Goal: Task Accomplishment & Management: Complete application form

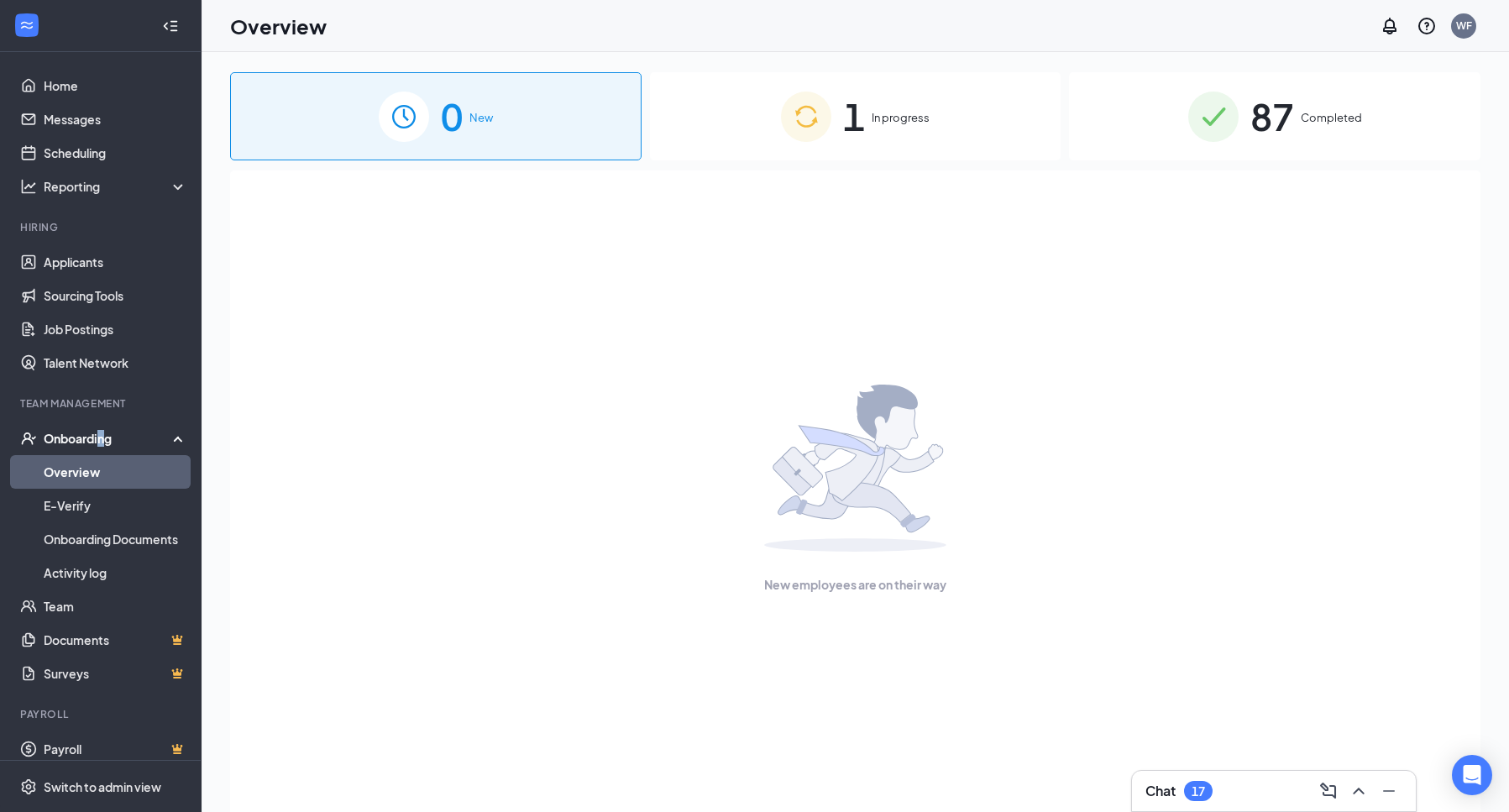
click at [101, 445] on div "Onboarding" at bounding box center [108, 438] width 130 height 17
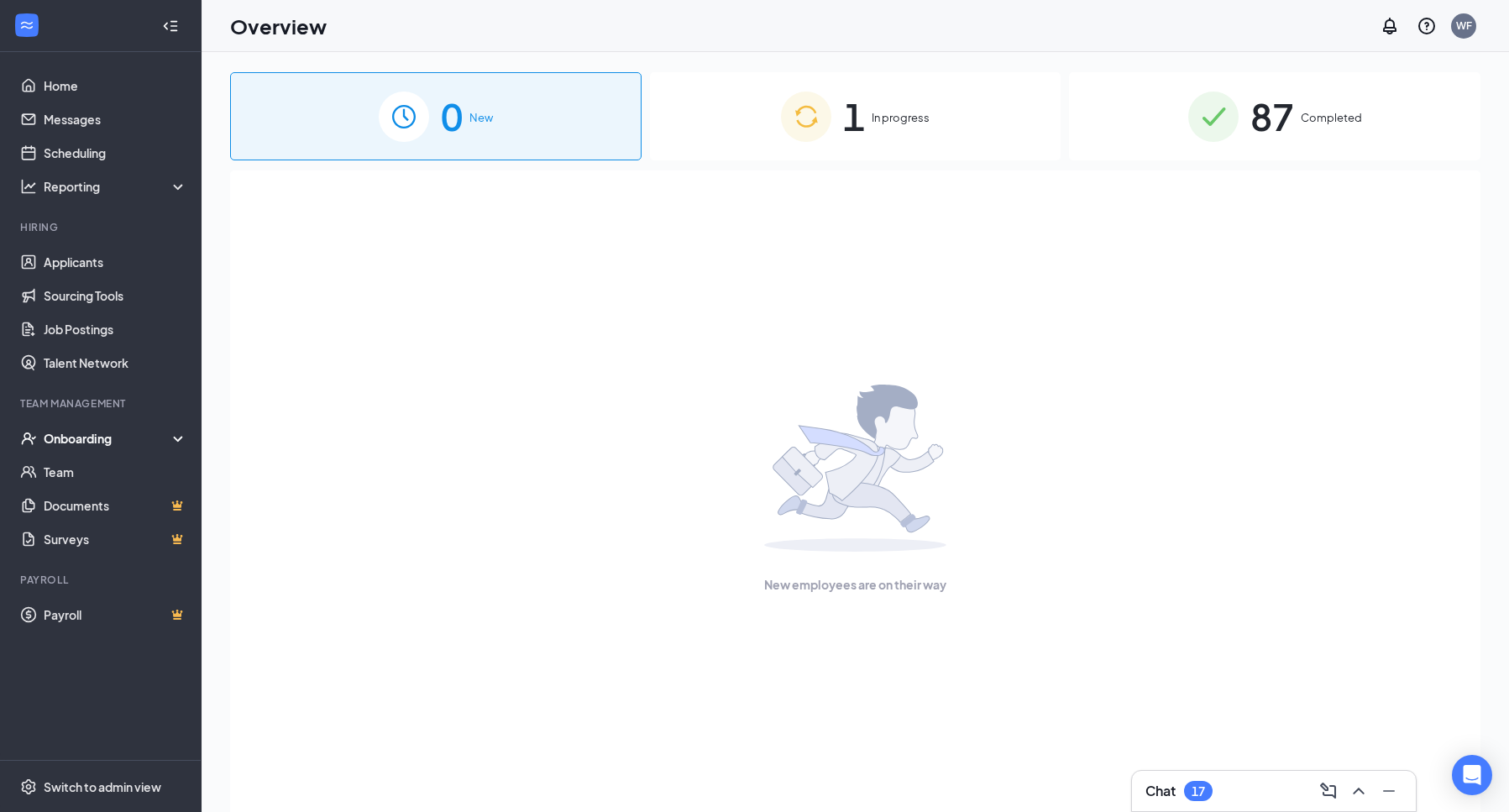
click at [902, 131] on div "1 In progress" at bounding box center [855, 116] width 411 height 88
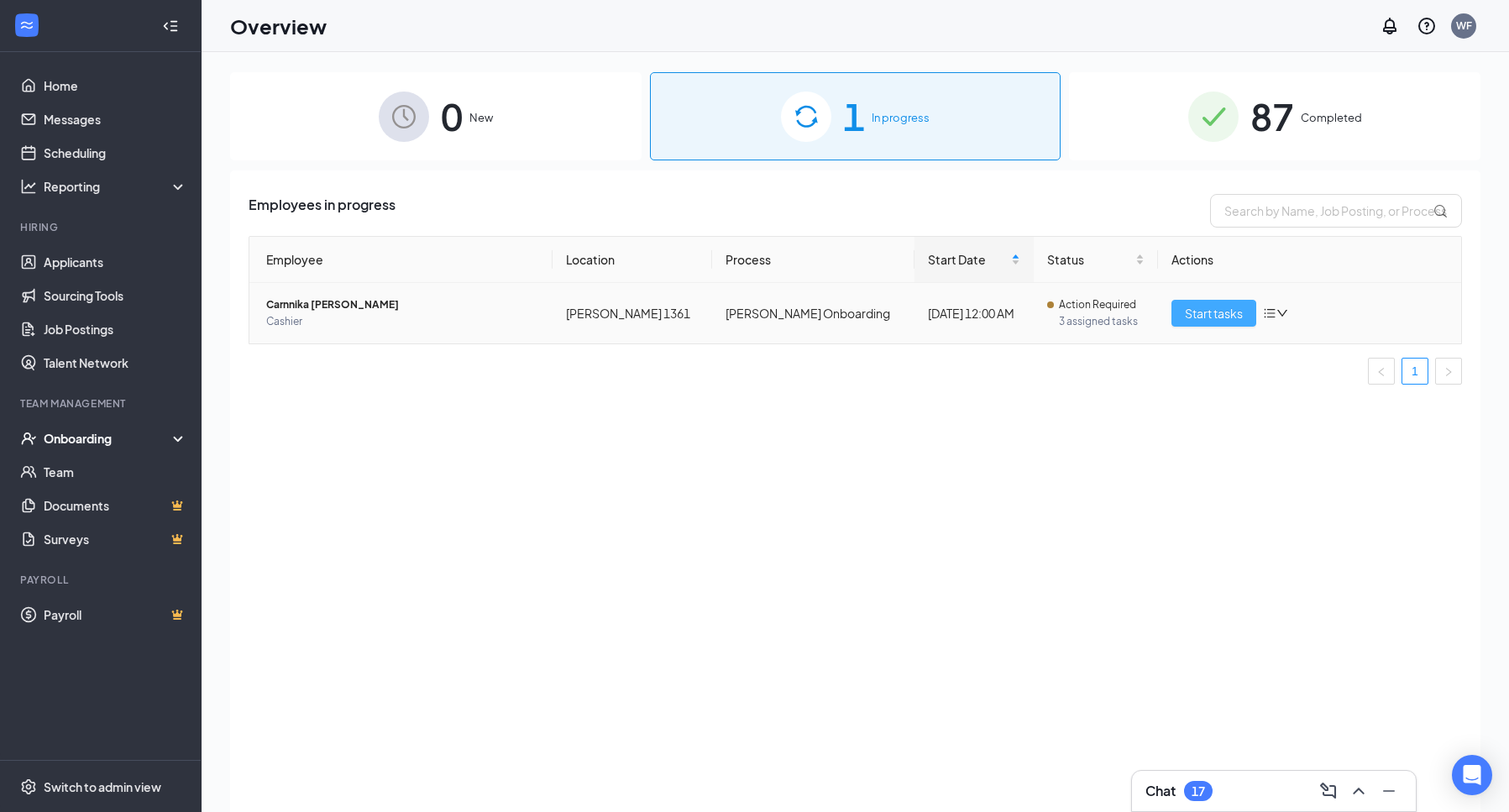
click at [1195, 308] on span "Start tasks" at bounding box center [1214, 313] width 58 height 18
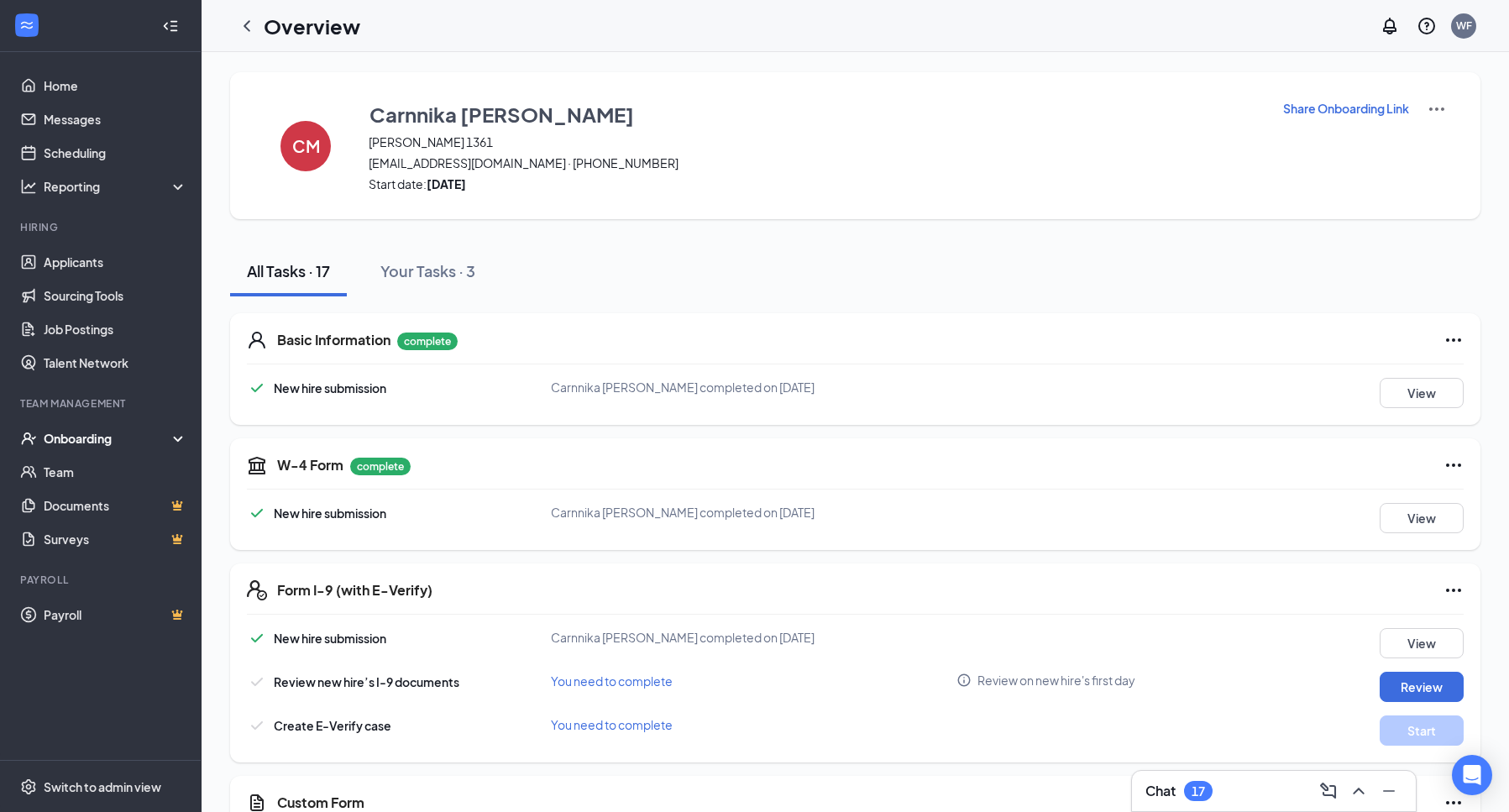
scroll to position [84, 0]
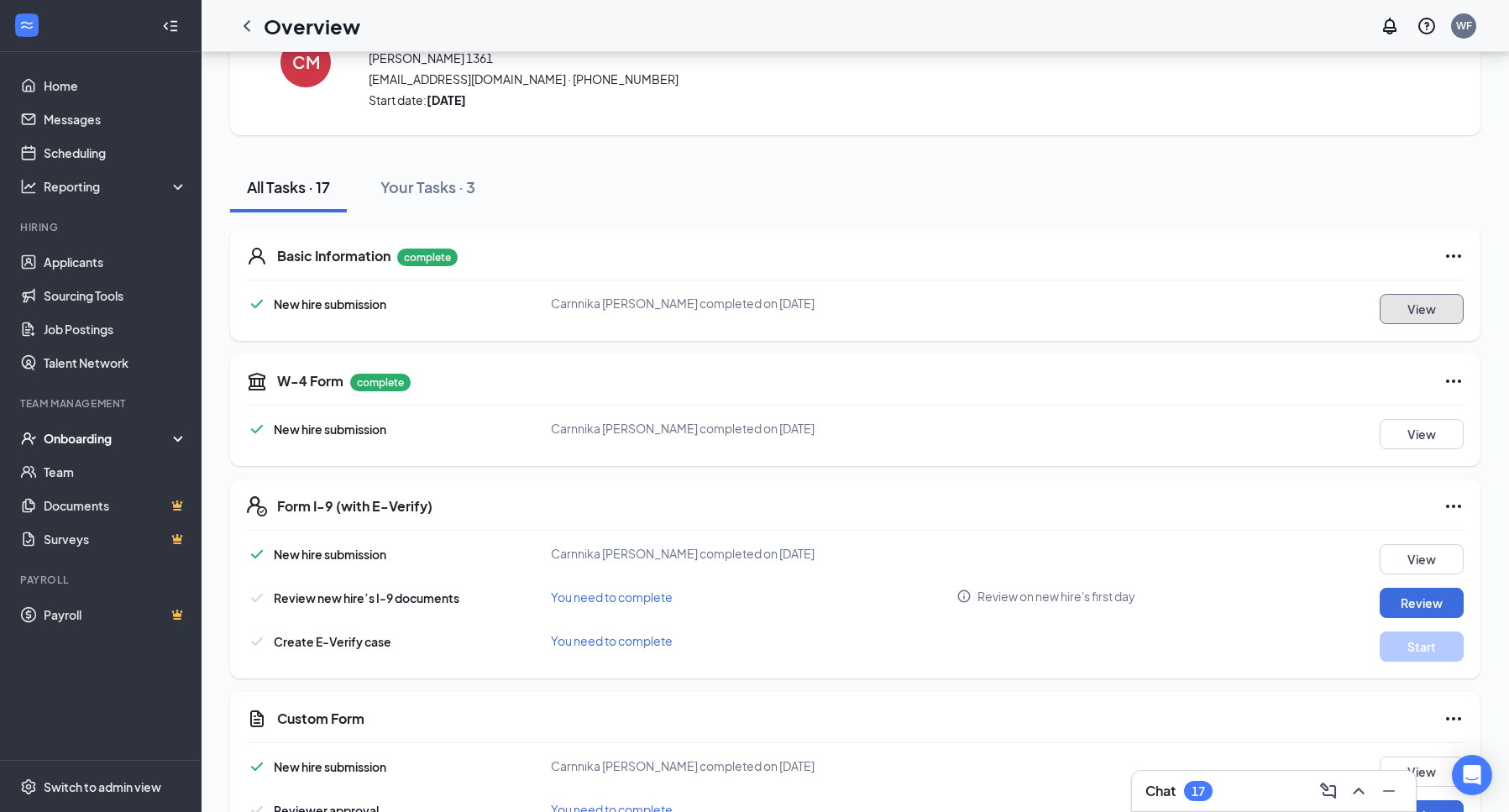
click at [1396, 309] on button "View" at bounding box center [1421, 308] width 84 height 30
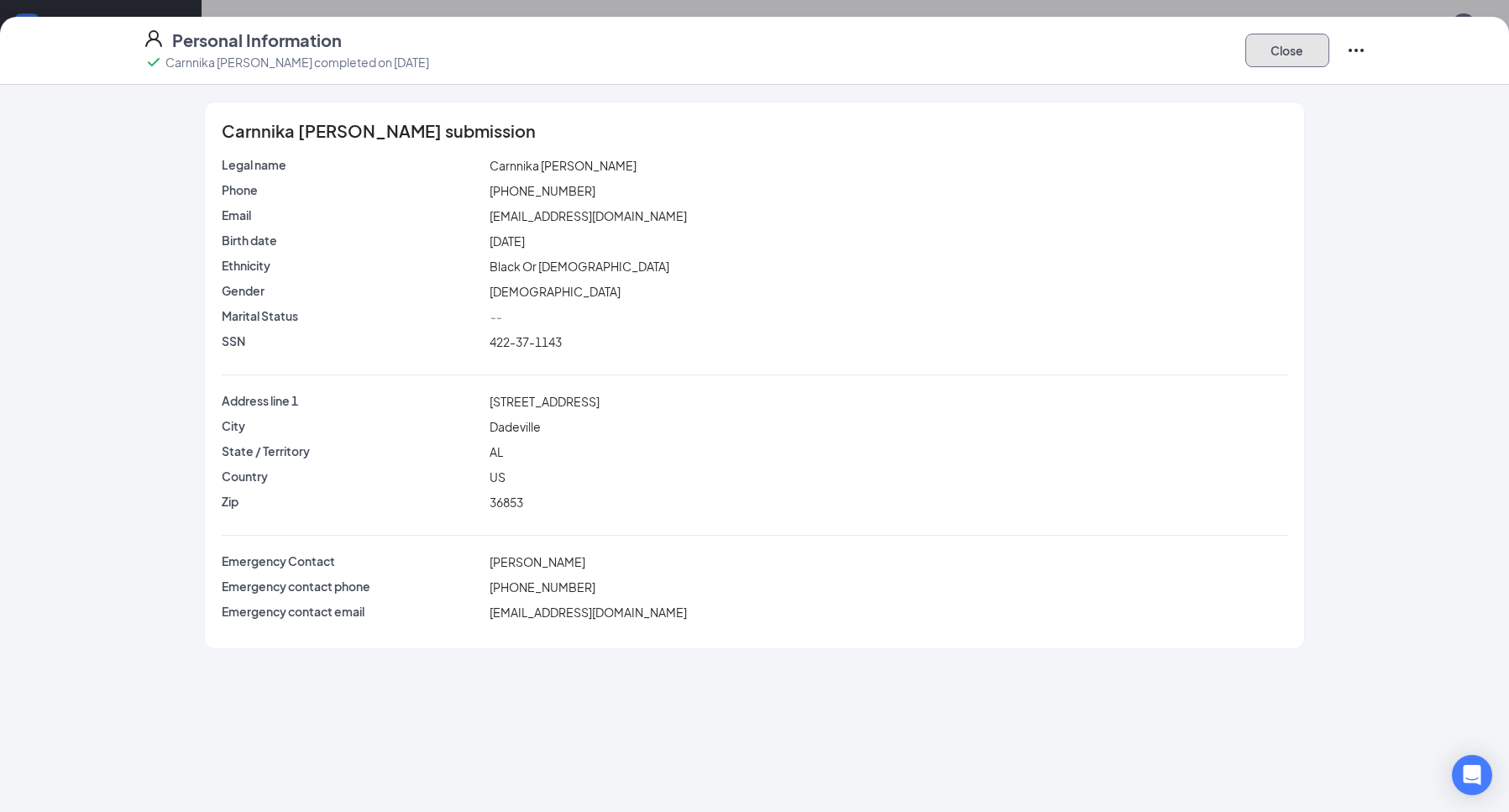
click at [1270, 54] on button "Close" at bounding box center [1287, 50] width 84 height 34
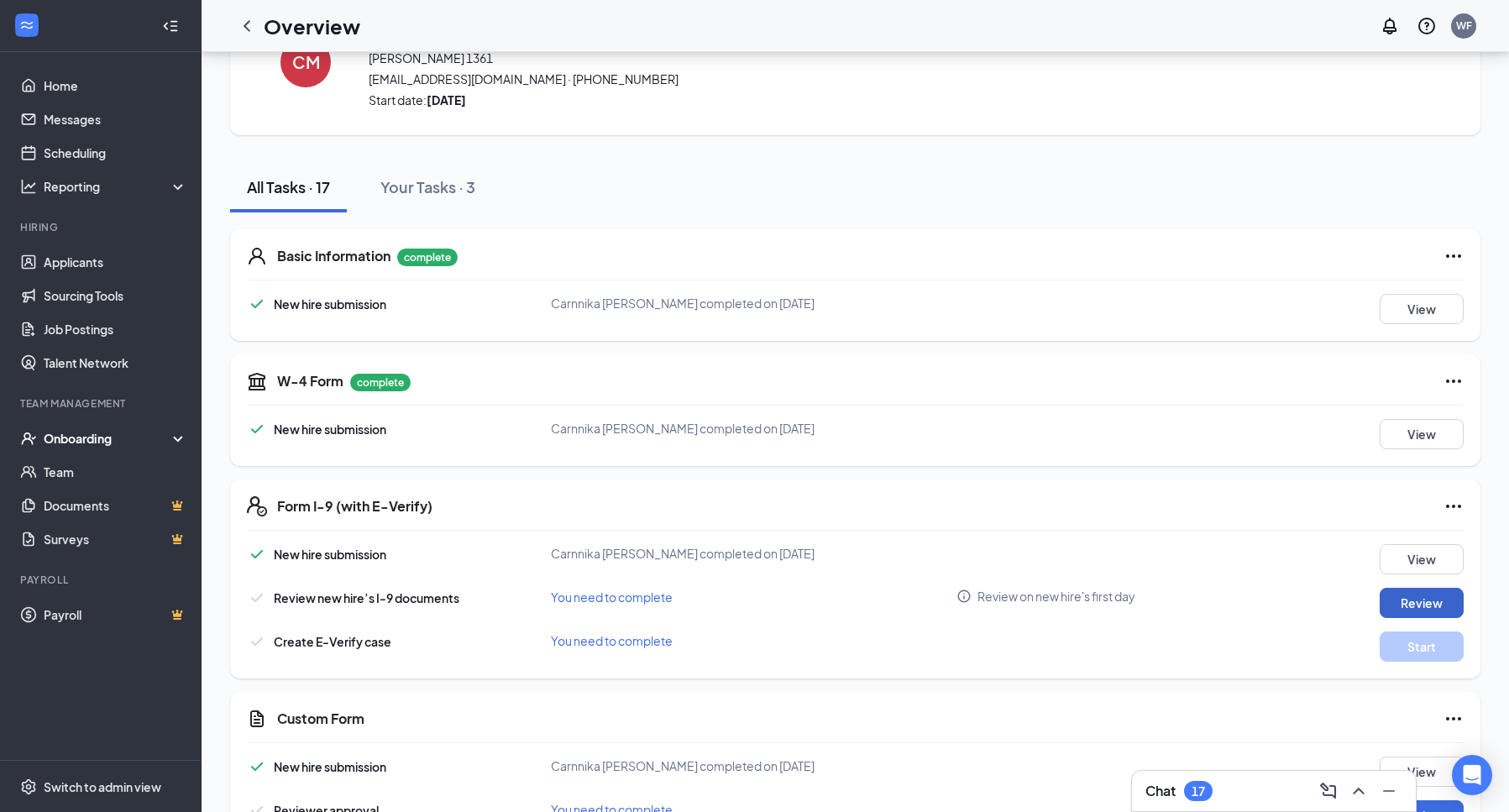
click at [1433, 611] on button "Review" at bounding box center [1421, 602] width 84 height 30
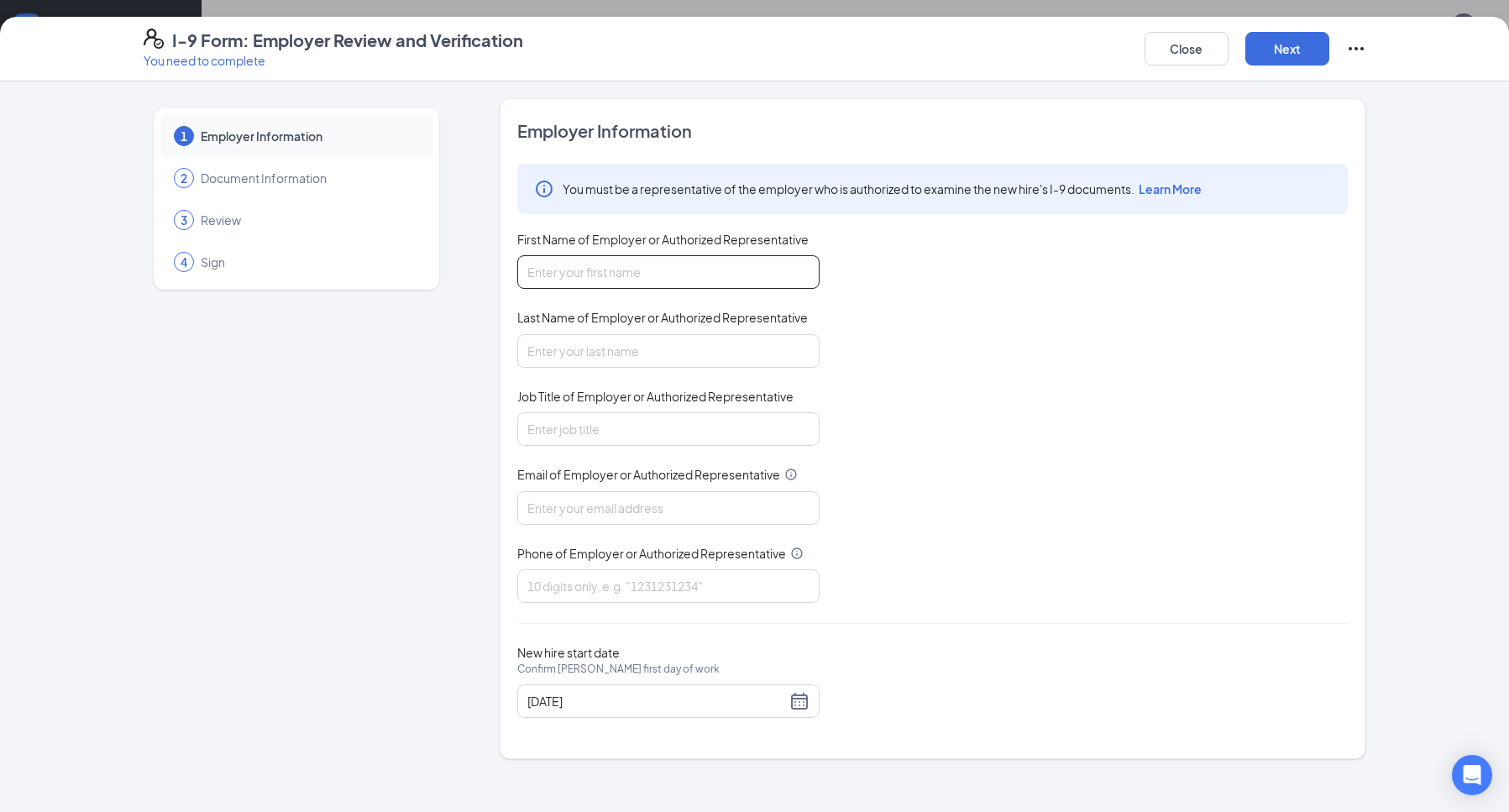
click at [665, 267] on input "First Name of Employer or Authorized Representative" at bounding box center [668, 271] width 302 height 34
type input "[PERSON_NAME]"
click at [652, 345] on input "Last Name of Employer or Authorized Representative" at bounding box center [668, 350] width 302 height 34
type input "[PERSON_NAME]"
click at [647, 431] on input "Job Title of Employer or Authorized Representative" at bounding box center [668, 428] width 302 height 34
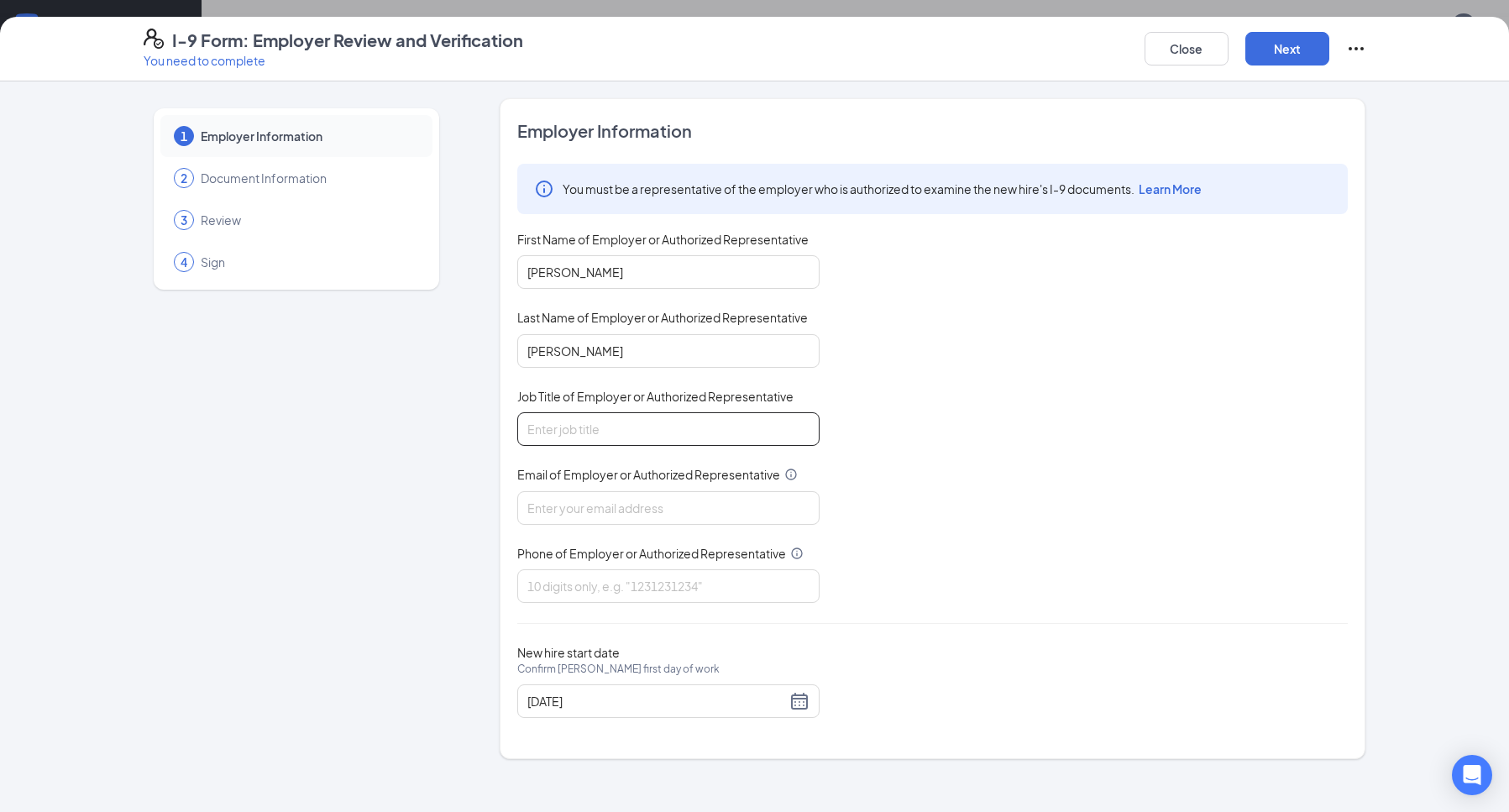
type input "general manager"
click at [661, 511] on input "Email of Employer or Authorized Representative" at bounding box center [668, 507] width 302 height 34
type input "duceduce [EMAIL_ADDRESS][DOMAIN_NAME]"
click at [664, 580] on input "Phone of Employer or Authorized Representative" at bounding box center [668, 585] width 302 height 34
type input "2563072811"
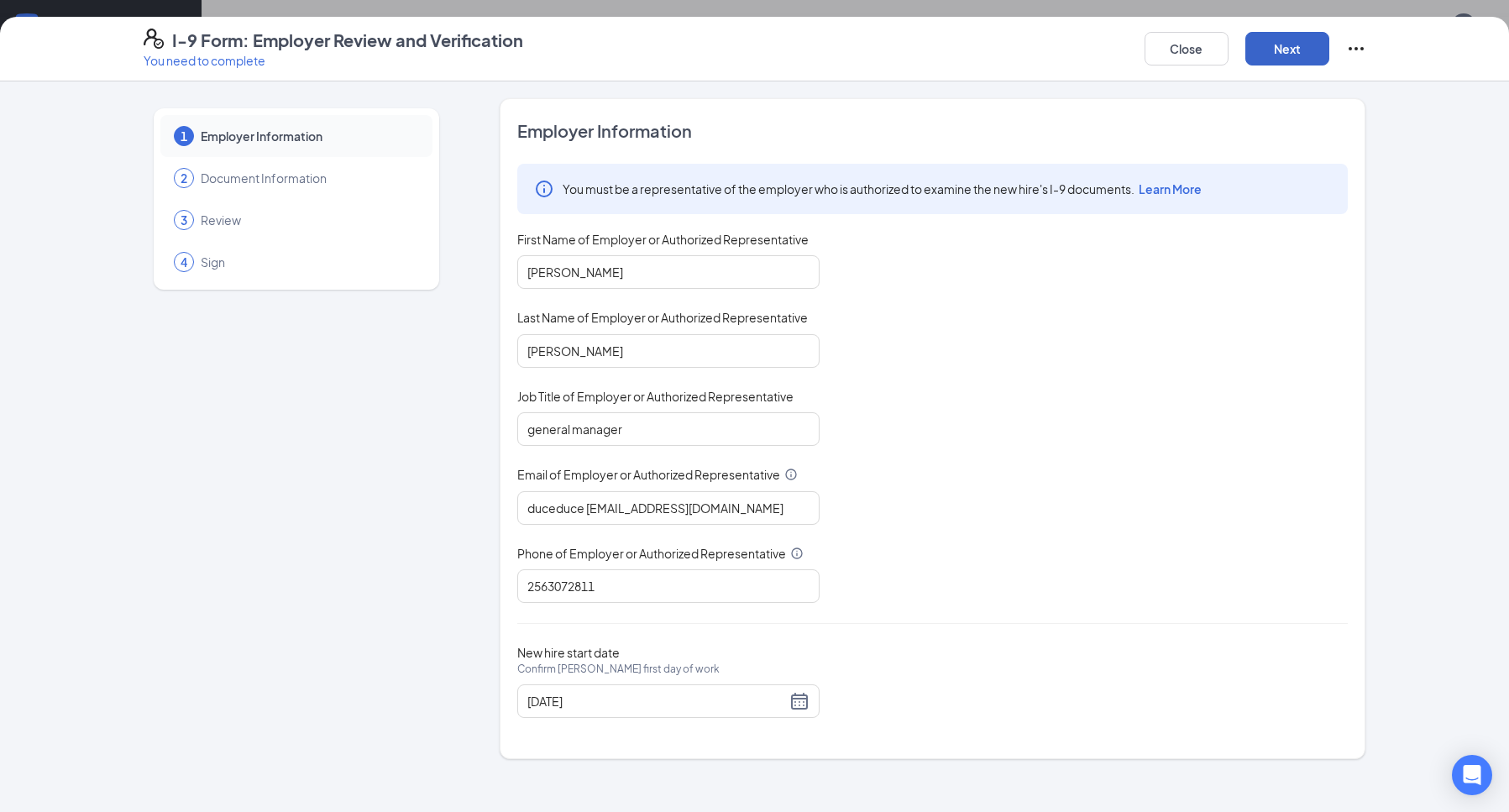
click at [1289, 50] on button "Next" at bounding box center [1287, 48] width 84 height 34
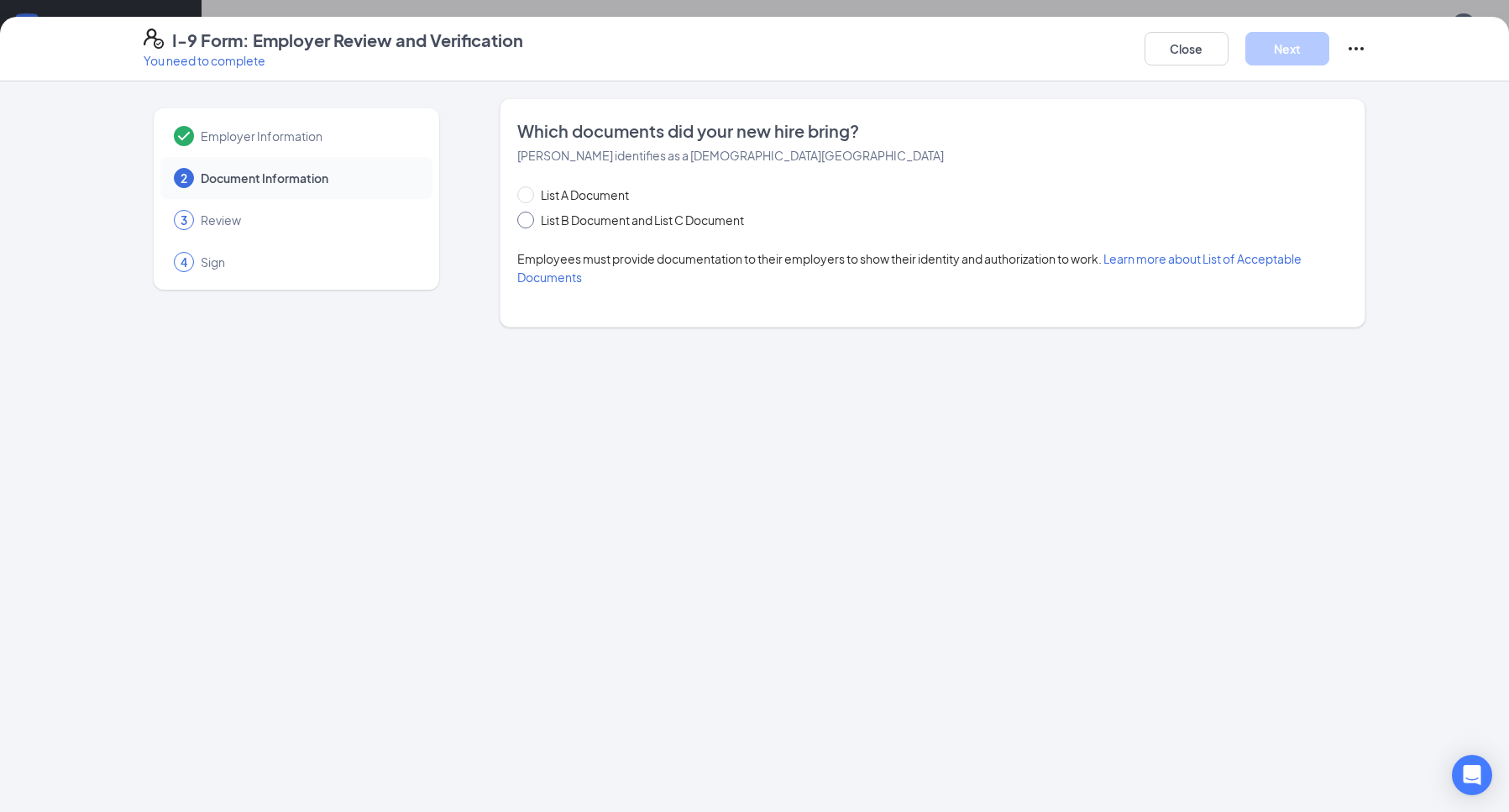
click at [534, 227] on span at bounding box center [525, 220] width 17 height 17
click at [529, 223] on input "List B Document and List C Document" at bounding box center [523, 217] width 12 height 12
radio input "true"
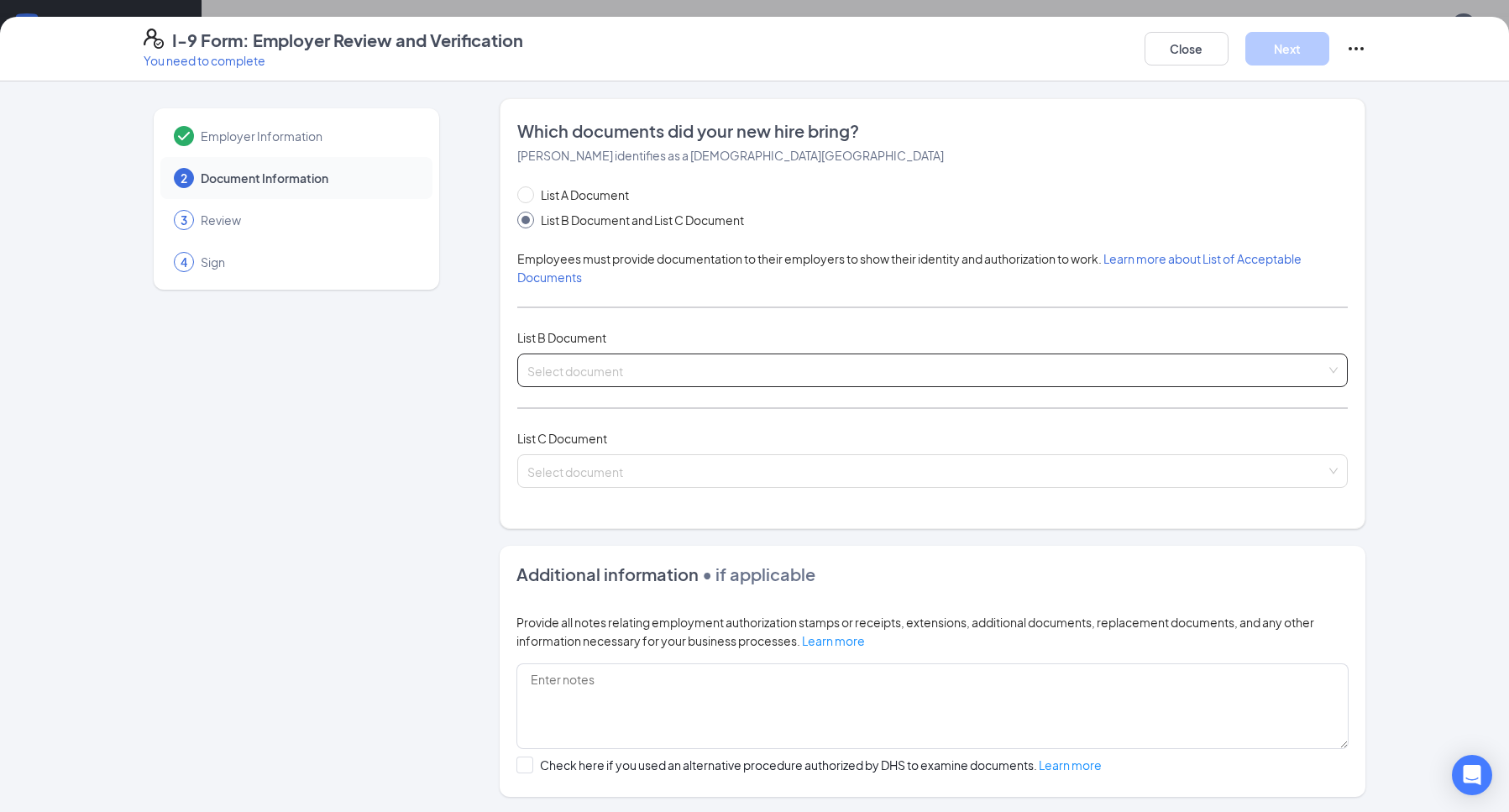
click at [639, 367] on input "search" at bounding box center [926, 367] width 799 height 25
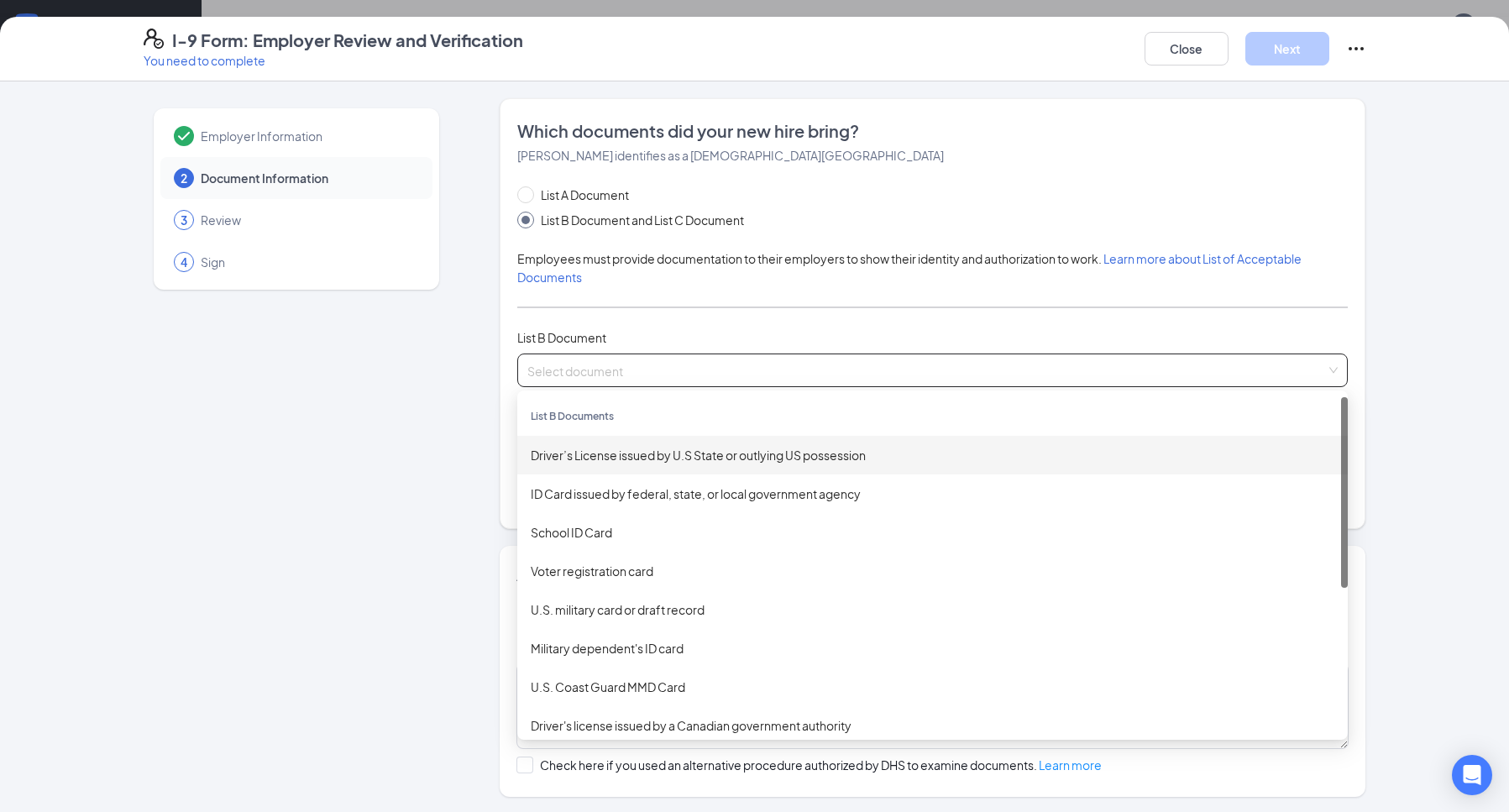
click at [642, 450] on div "Driver’s License issued by U.S State or outlying US possession" at bounding box center [933, 455] width 804 height 18
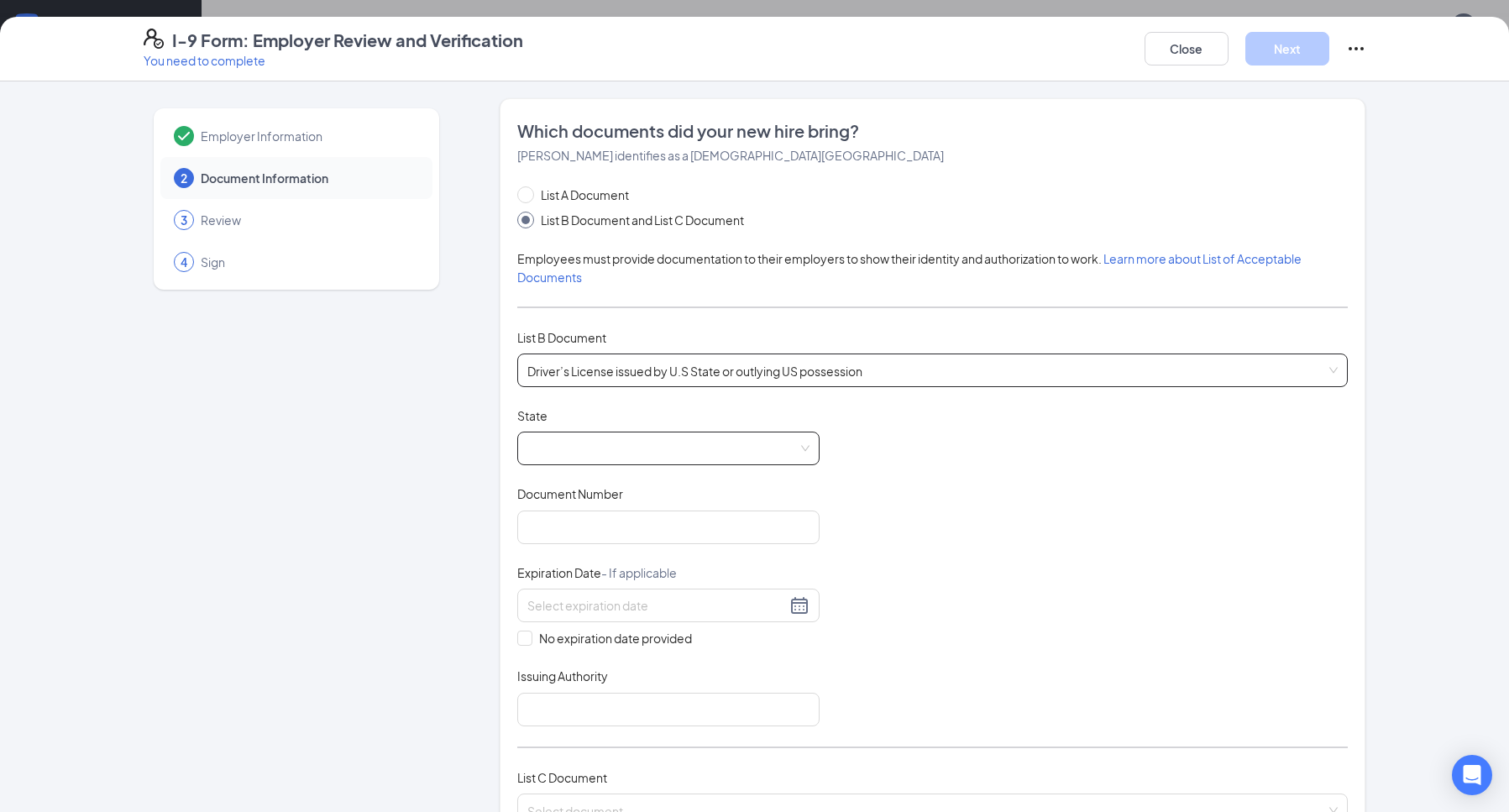
click at [710, 450] on span at bounding box center [668, 448] width 282 height 32
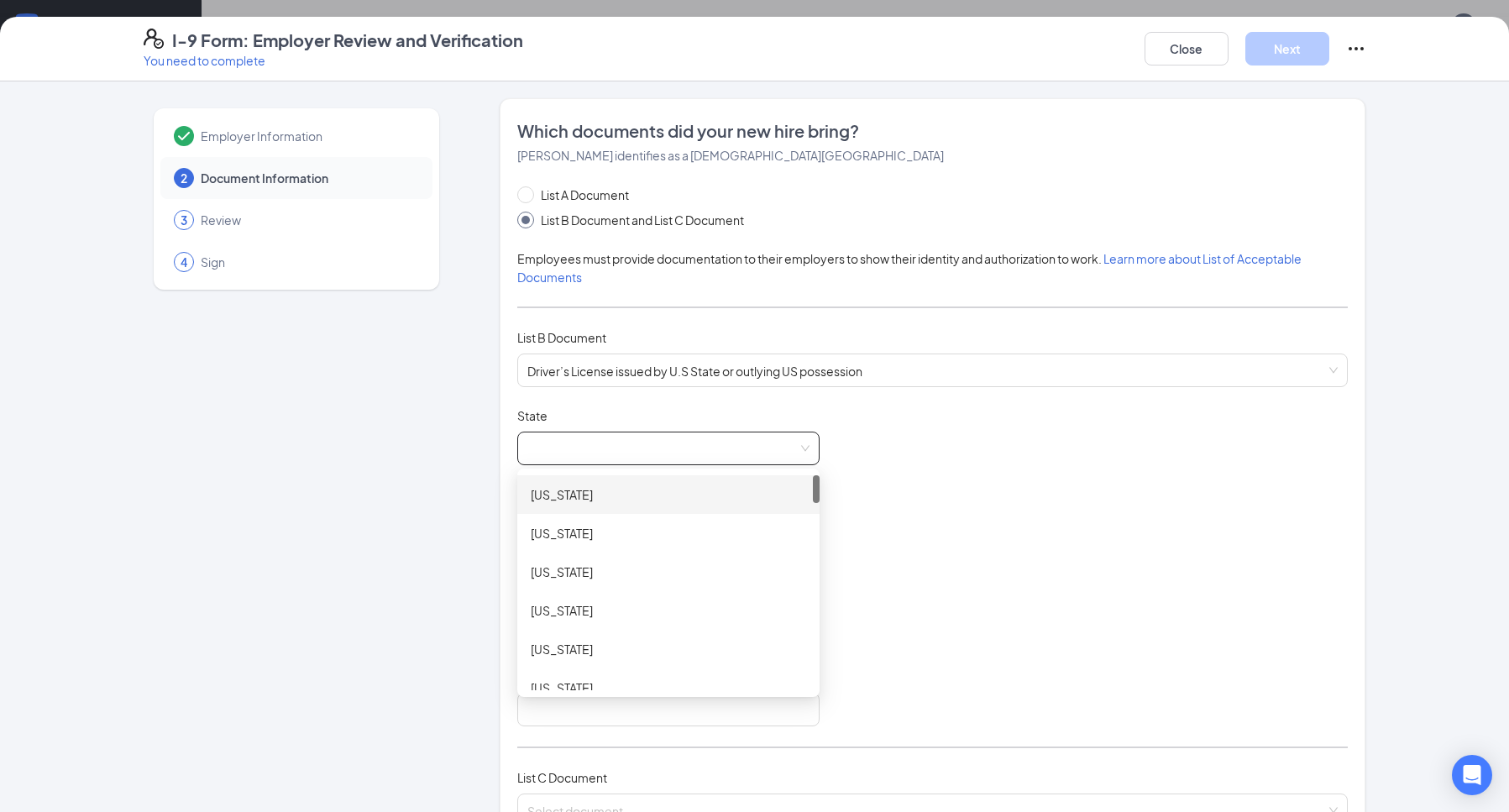
click at [690, 492] on div "[US_STATE]" at bounding box center [669, 494] width 276 height 18
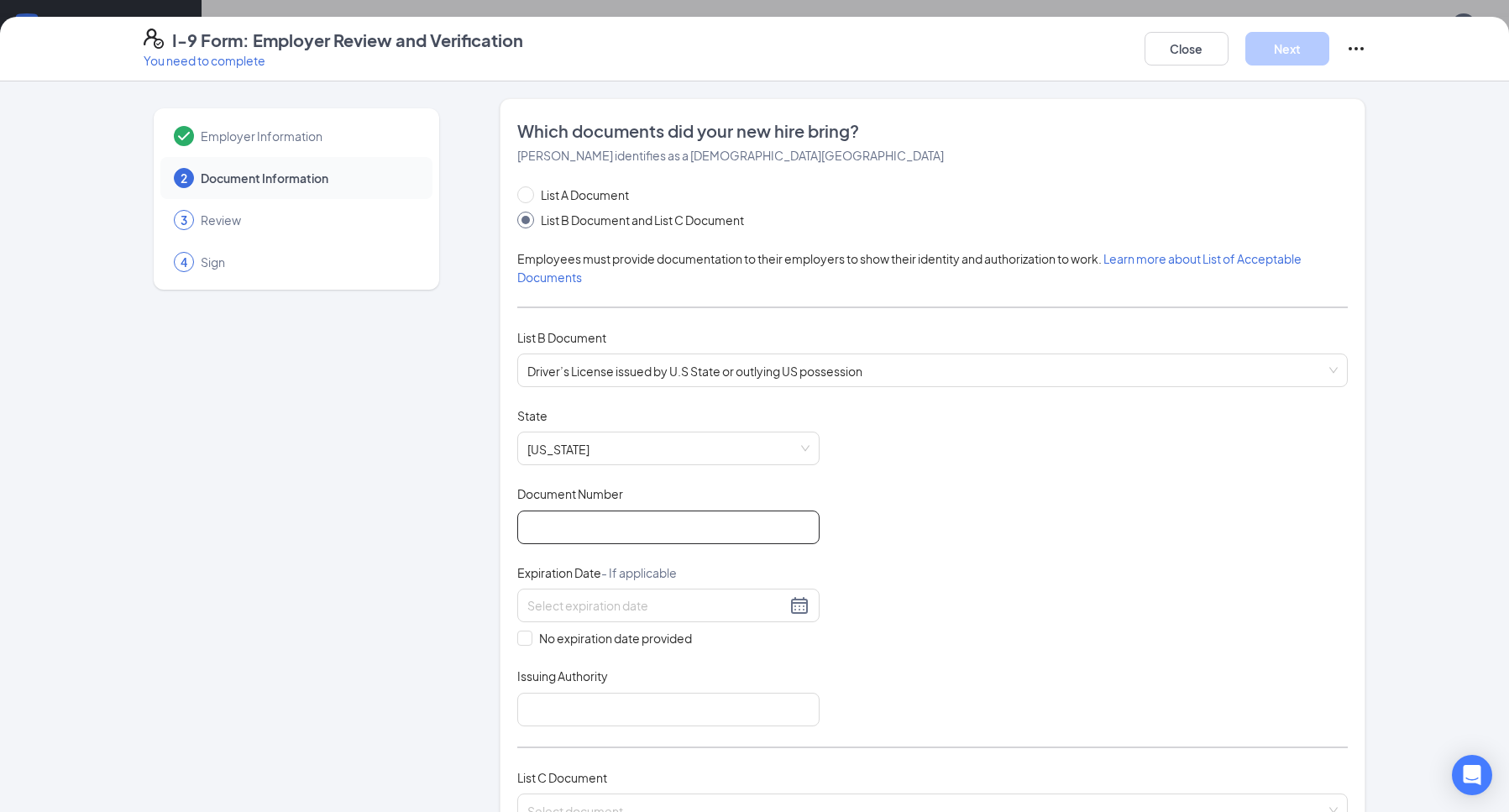
click at [670, 523] on input "Document Number" at bounding box center [668, 527] width 302 height 34
type input "8207093"
click at [790, 606] on div at bounding box center [668, 605] width 282 height 20
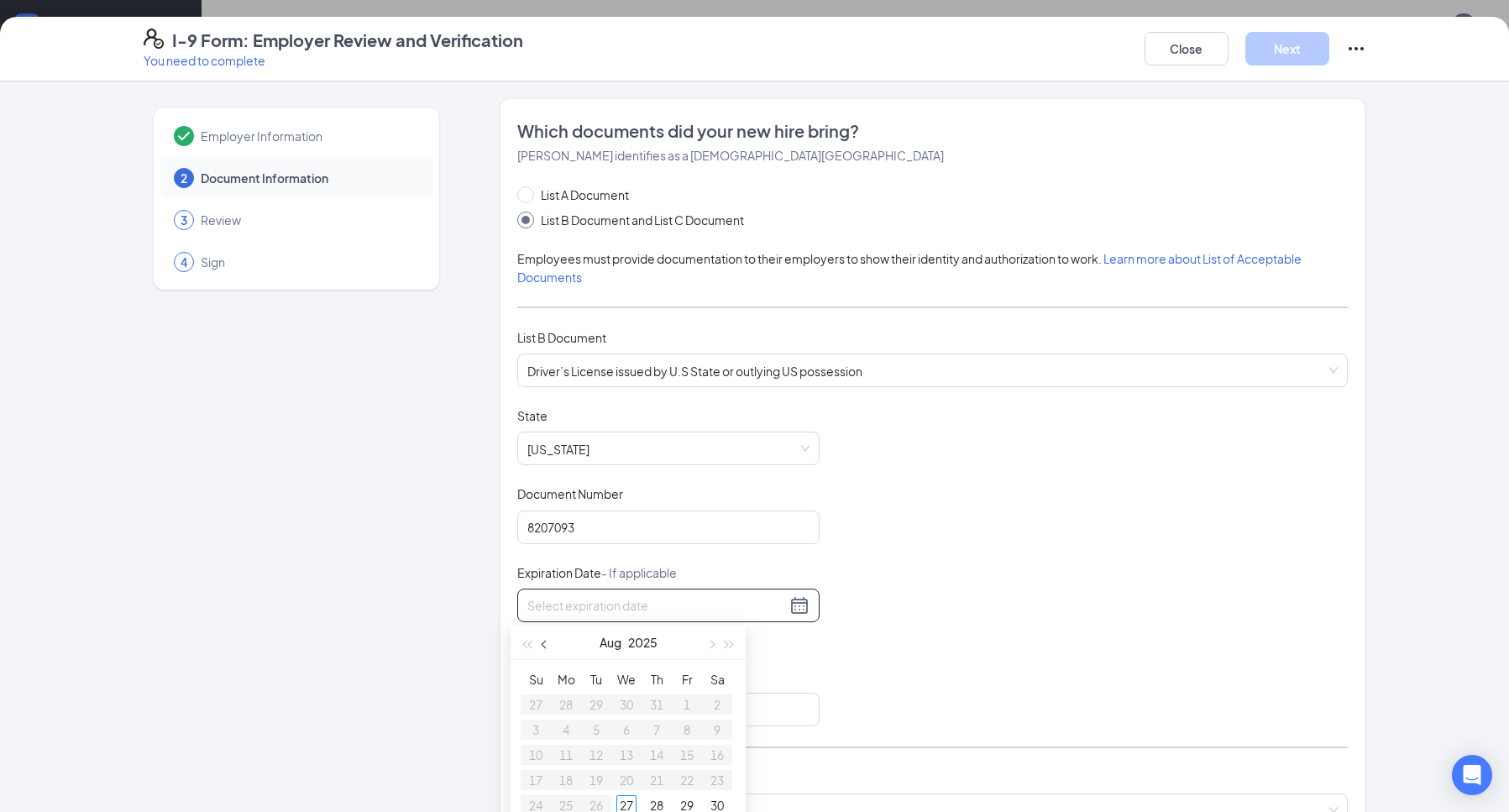
click at [545, 646] on span "button" at bounding box center [545, 644] width 8 height 8
click at [724, 650] on button "button" at bounding box center [730, 641] width 18 height 34
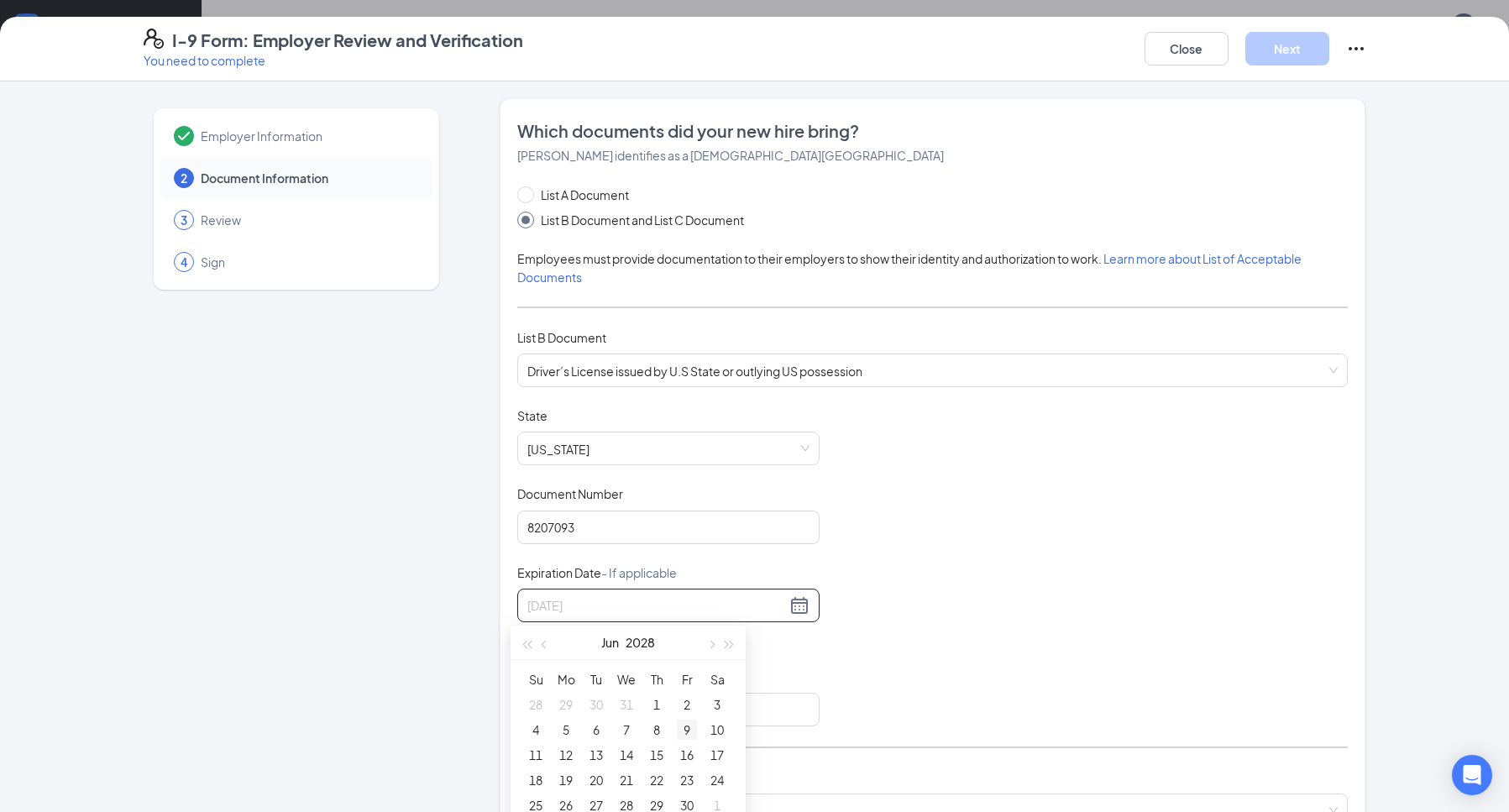
scroll to position [168, 0]
type input "[DATE]"
click at [690, 699] on div "23" at bounding box center [687, 696] width 20 height 20
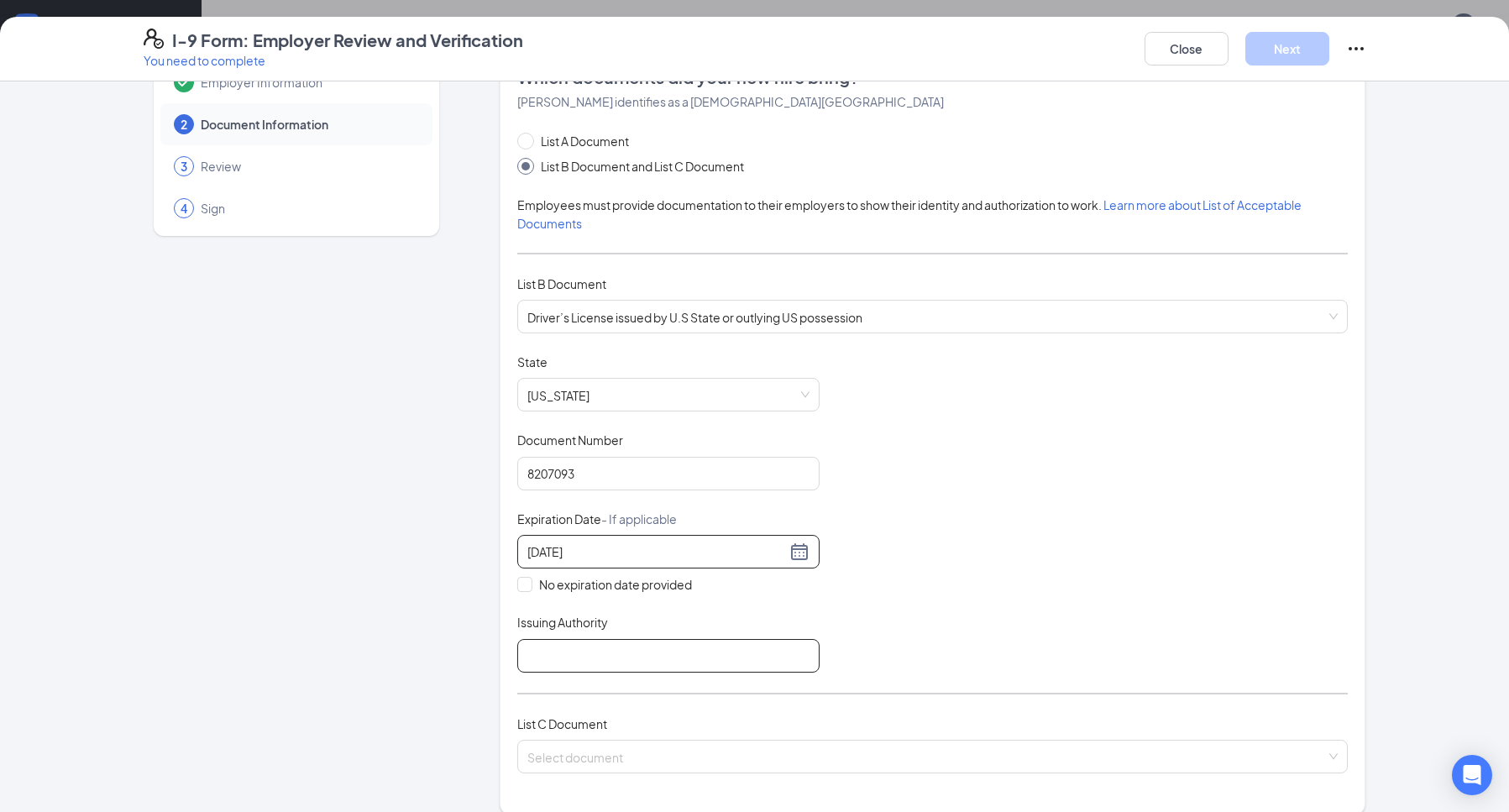
scroll to position [84, 0]
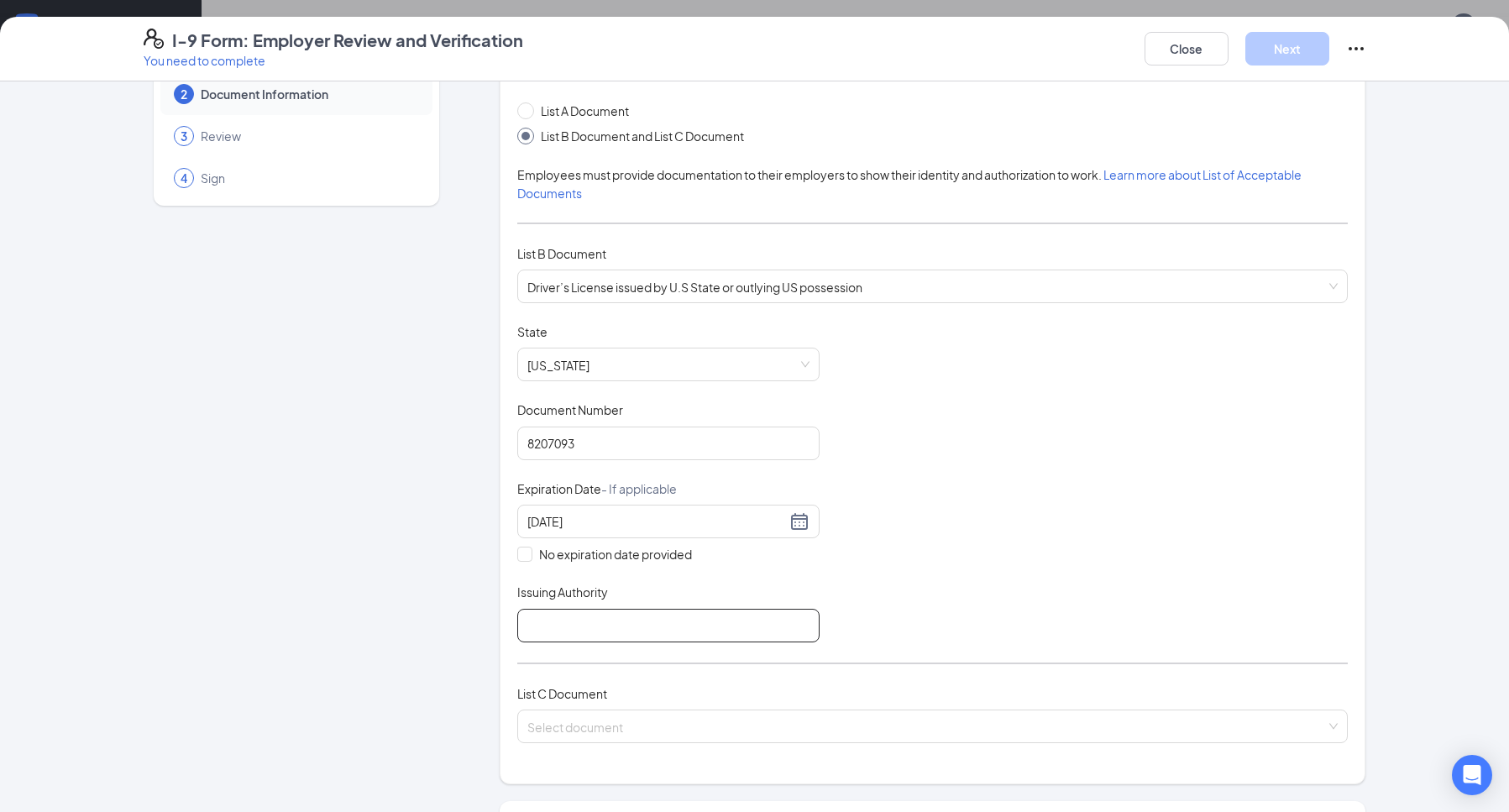
click at [670, 626] on input "Issuing Authority" at bounding box center [668, 625] width 302 height 34
type input "[US_STATE]"
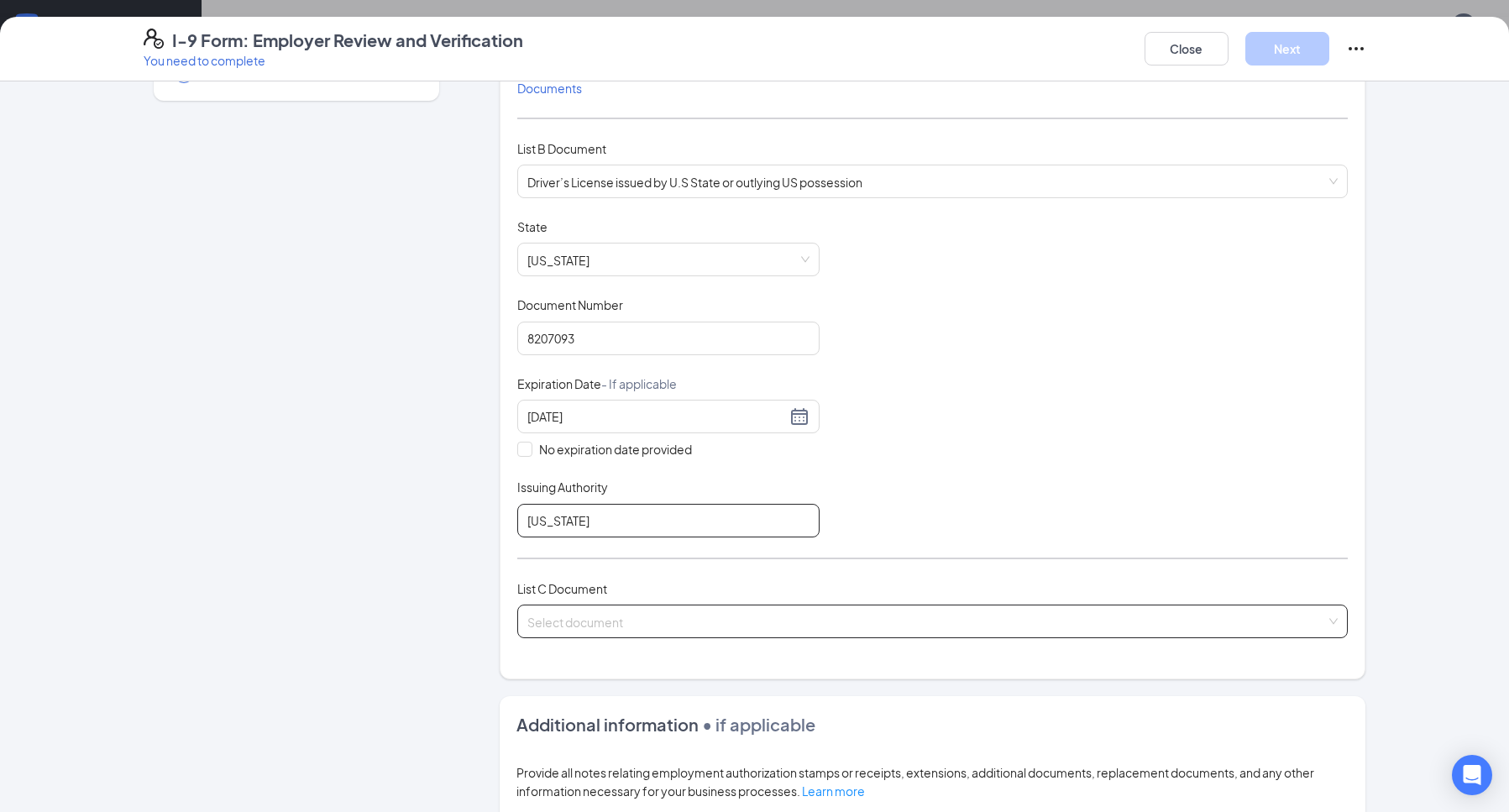
scroll to position [252, 0]
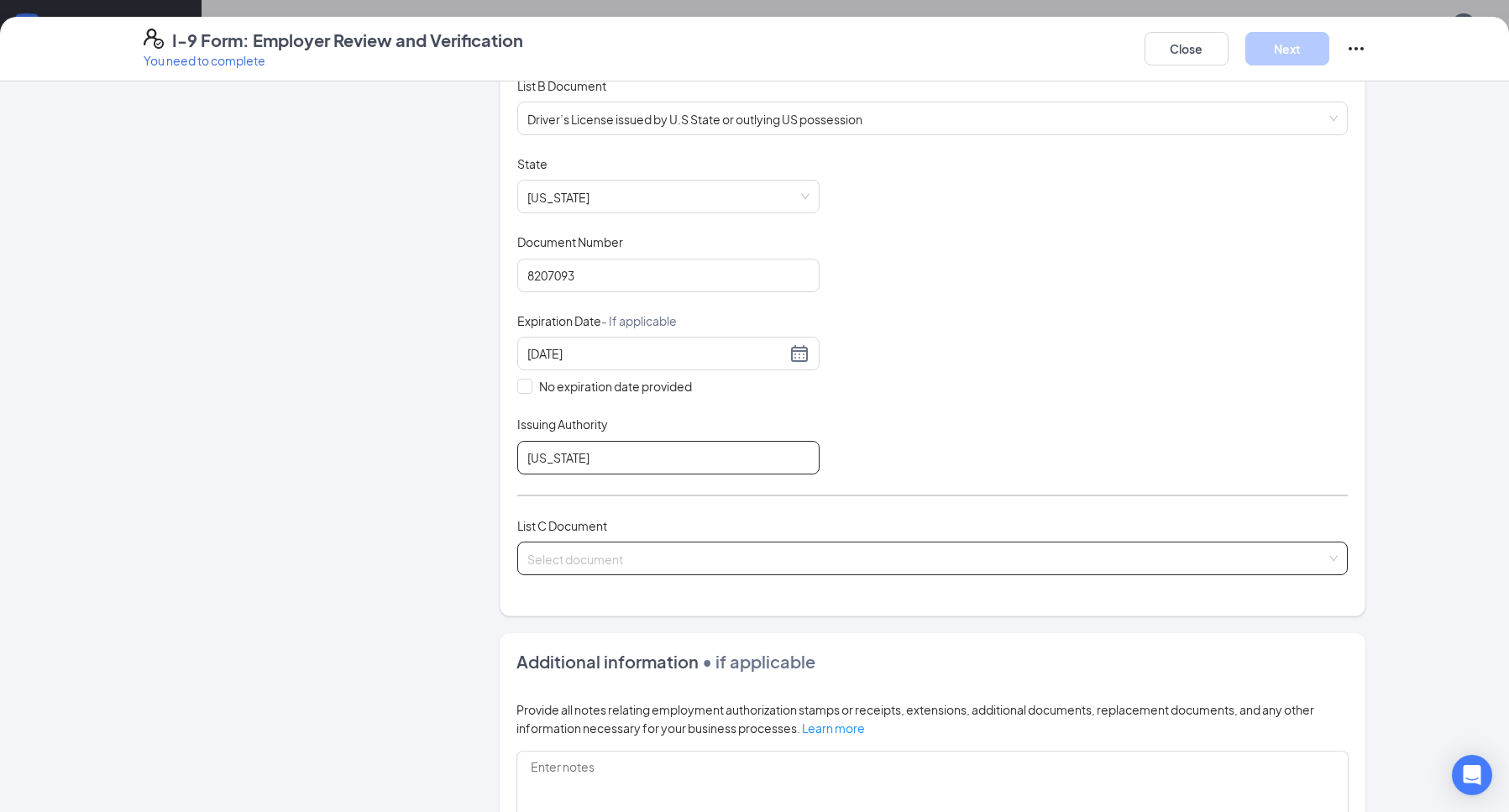
click at [673, 572] on span at bounding box center [926, 558] width 799 height 32
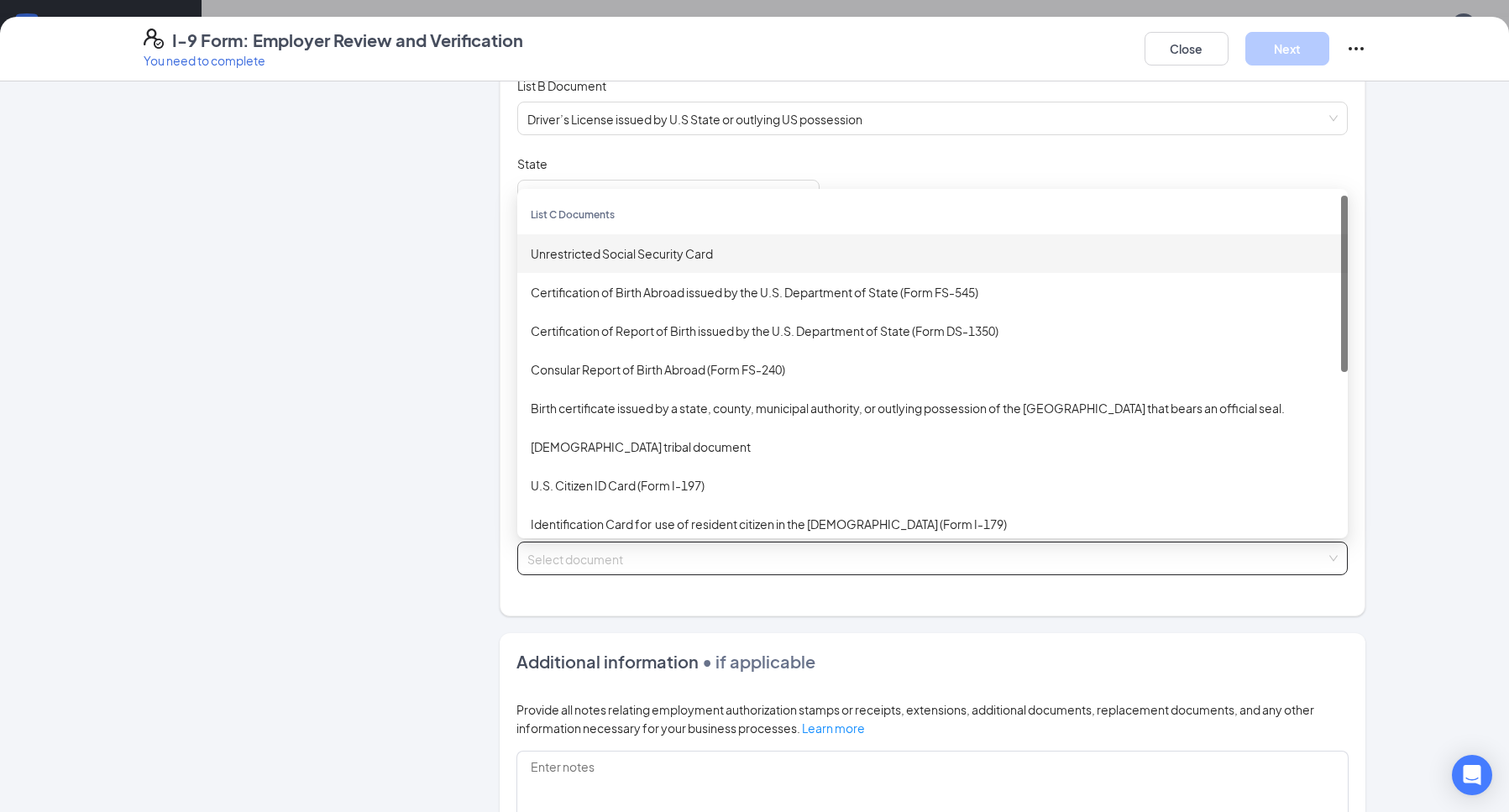
click at [632, 255] on div "Unrestricted Social Security Card" at bounding box center [933, 253] width 804 height 18
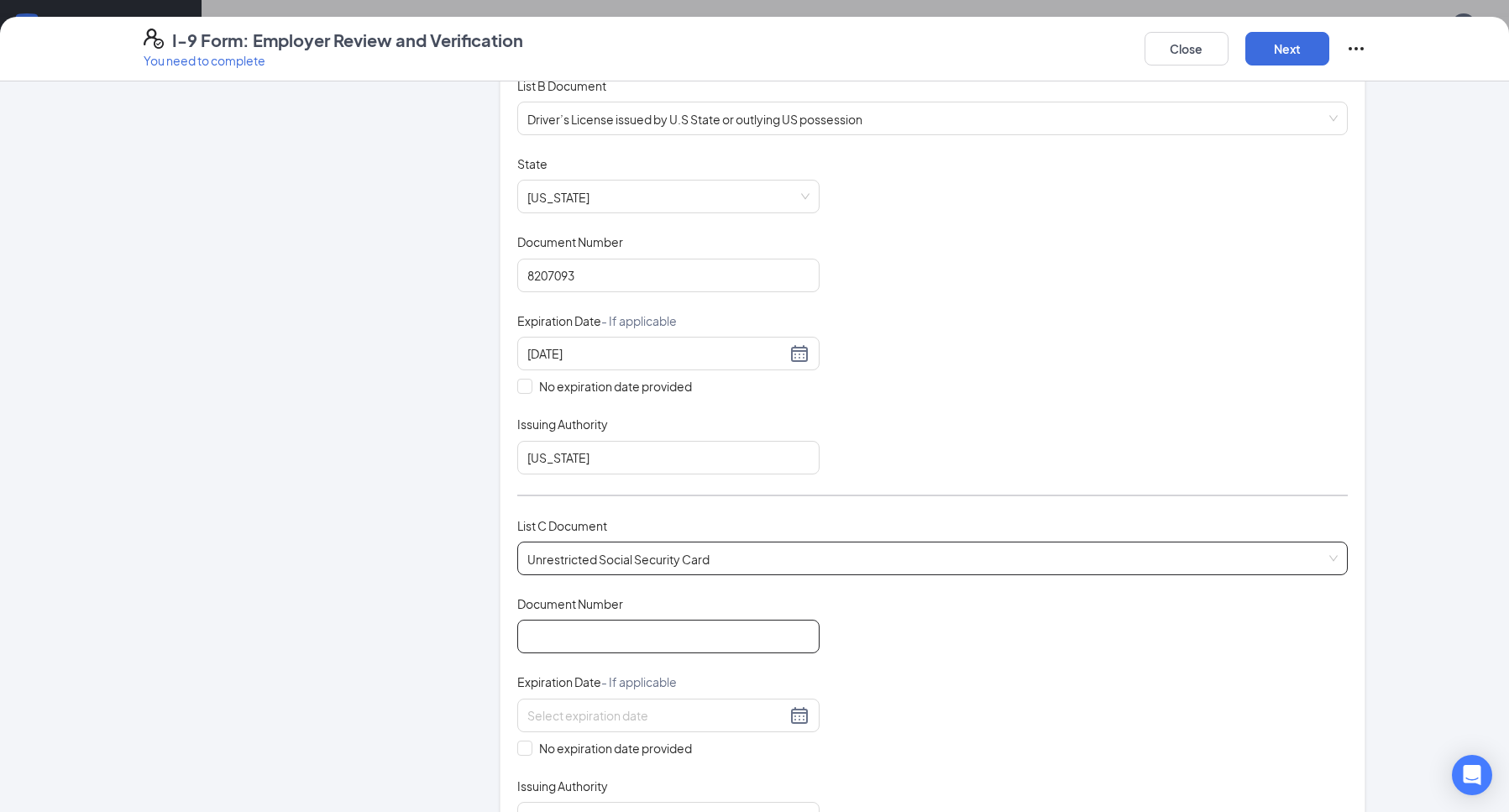
click at [622, 636] on input "Document Number" at bounding box center [668, 636] width 302 height 34
type input "422371143"
click at [704, 716] on input at bounding box center [656, 715] width 259 height 18
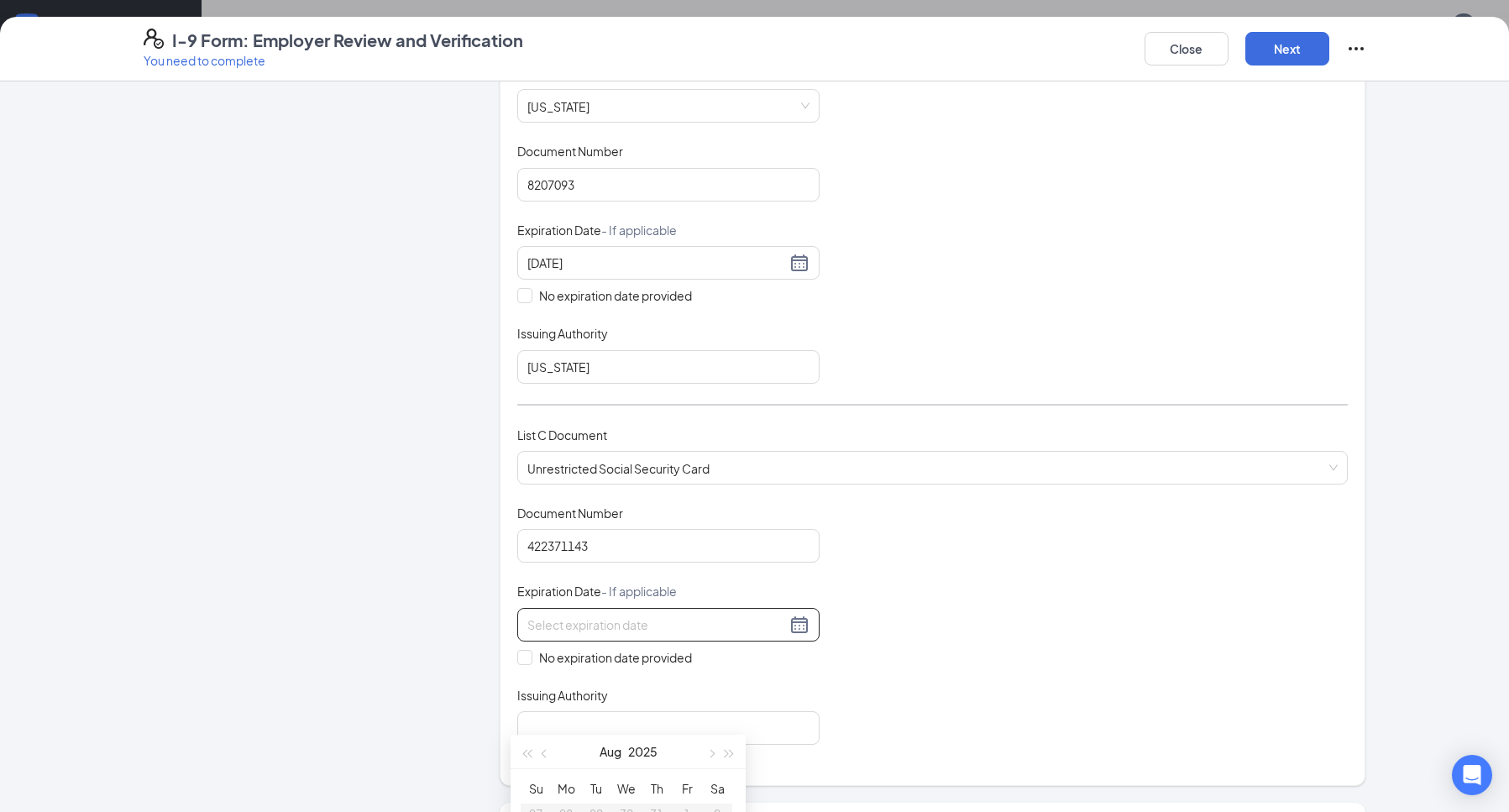
scroll to position [420, 0]
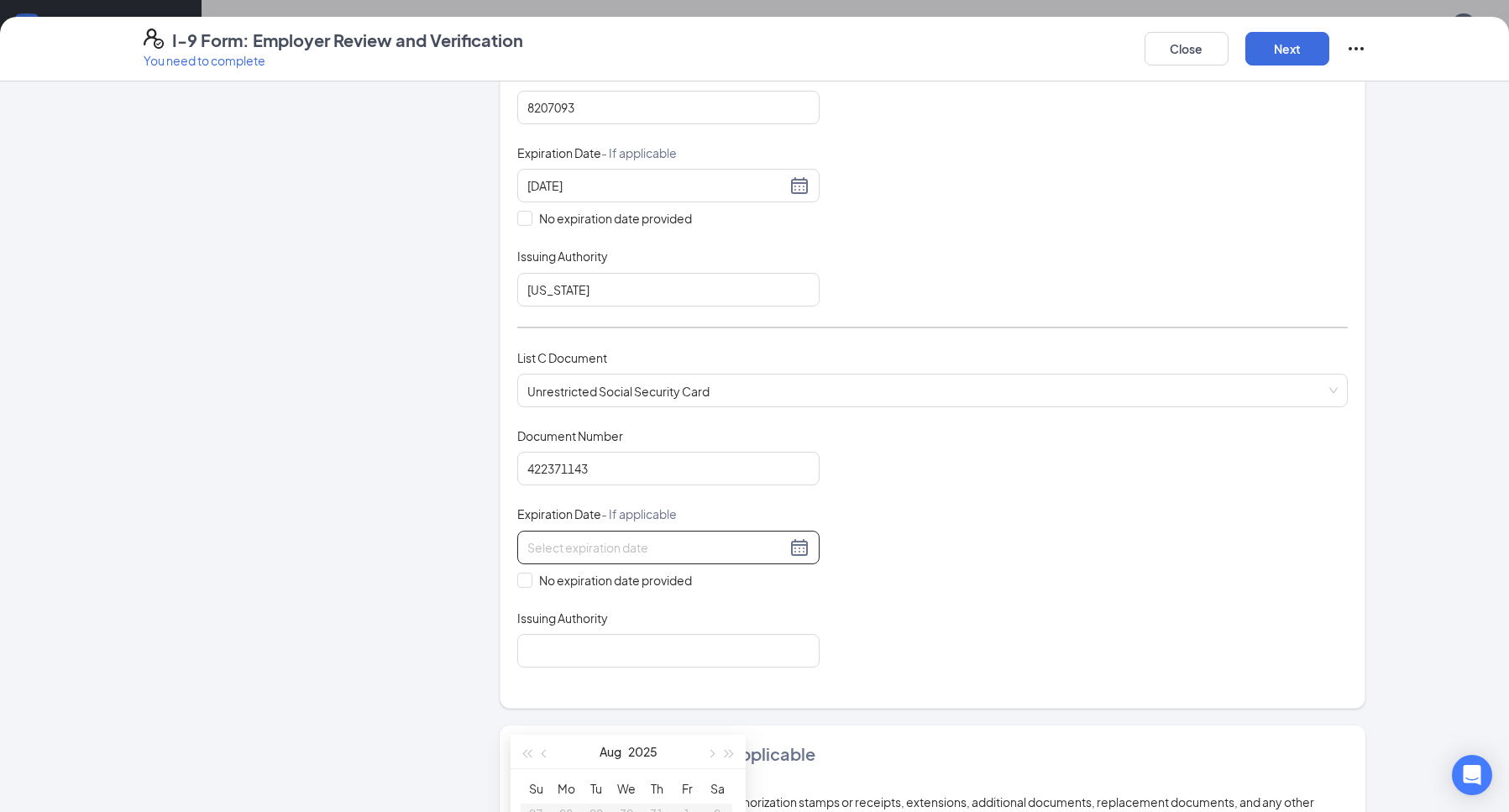
click at [926, 699] on div "Which documents did your new hire bring? [PERSON_NAME] identifies as a [DEMOGRA…" at bounding box center [933, 193] width 866 height 1030
click at [517, 579] on input "No expiration date provided" at bounding box center [523, 578] width 12 height 12
checkbox input "true"
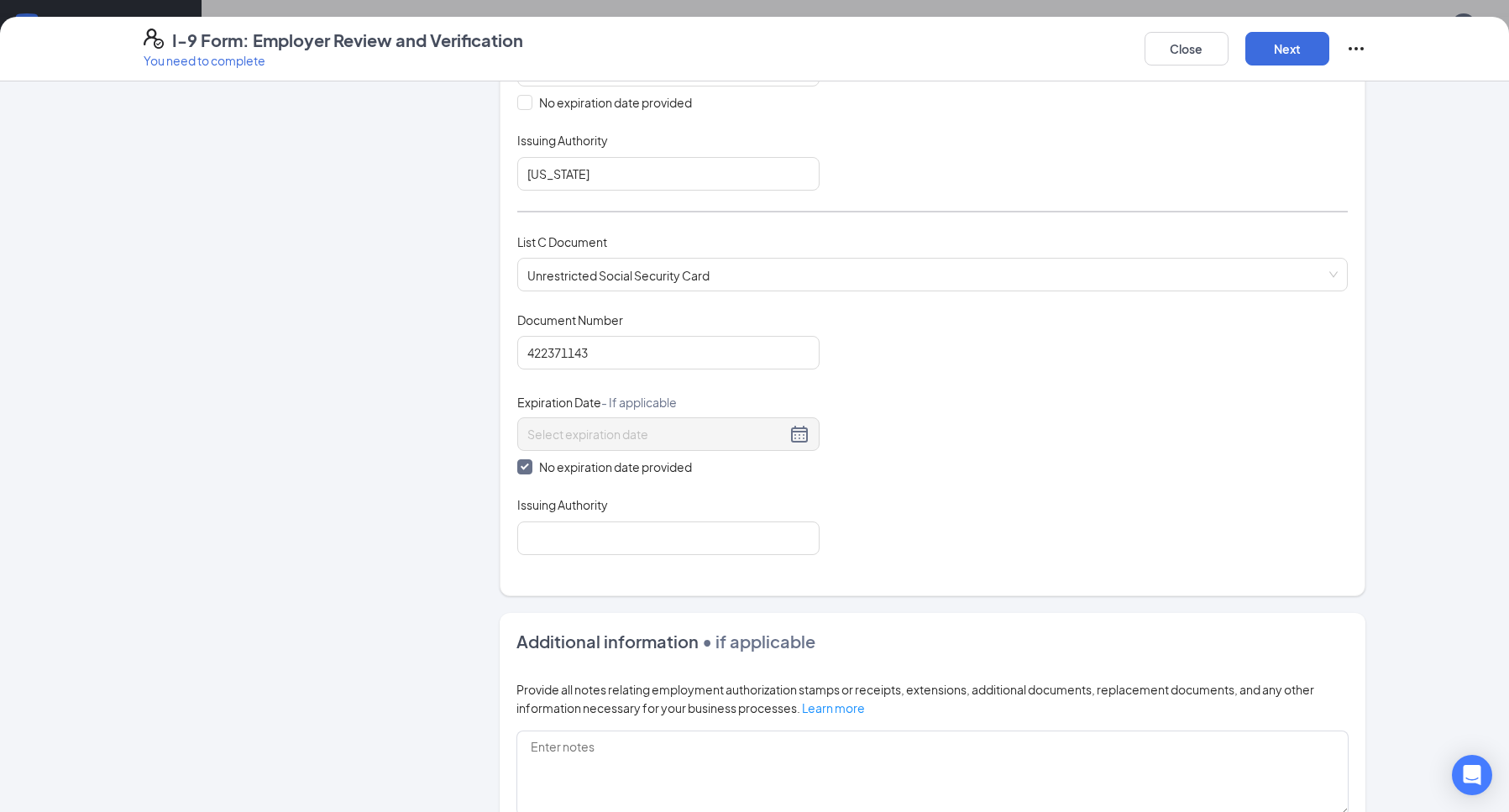
scroll to position [588, 0]
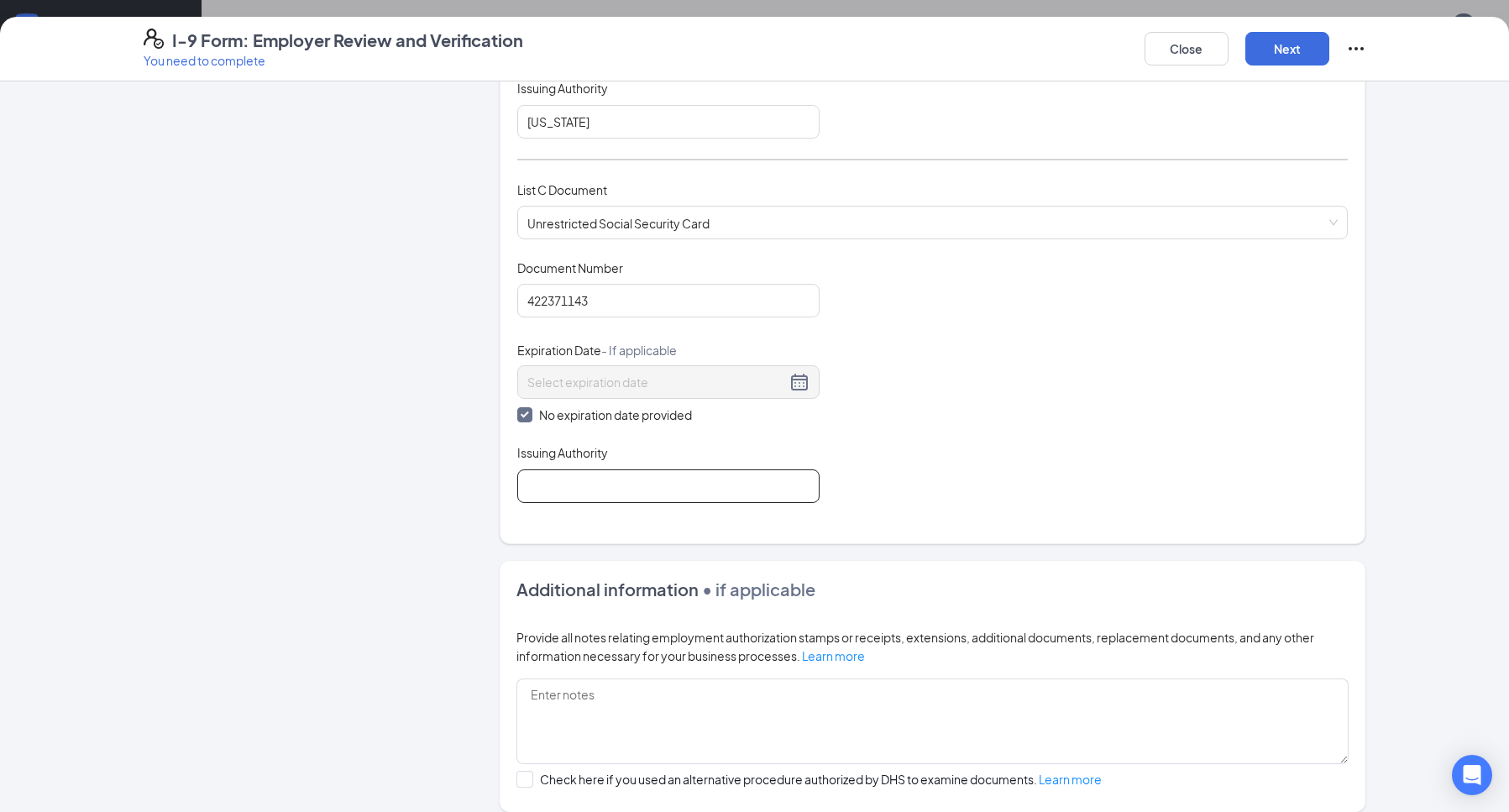
click at [720, 492] on input "Issuing Authority" at bounding box center [668, 485] width 302 height 34
type input "social security administration"
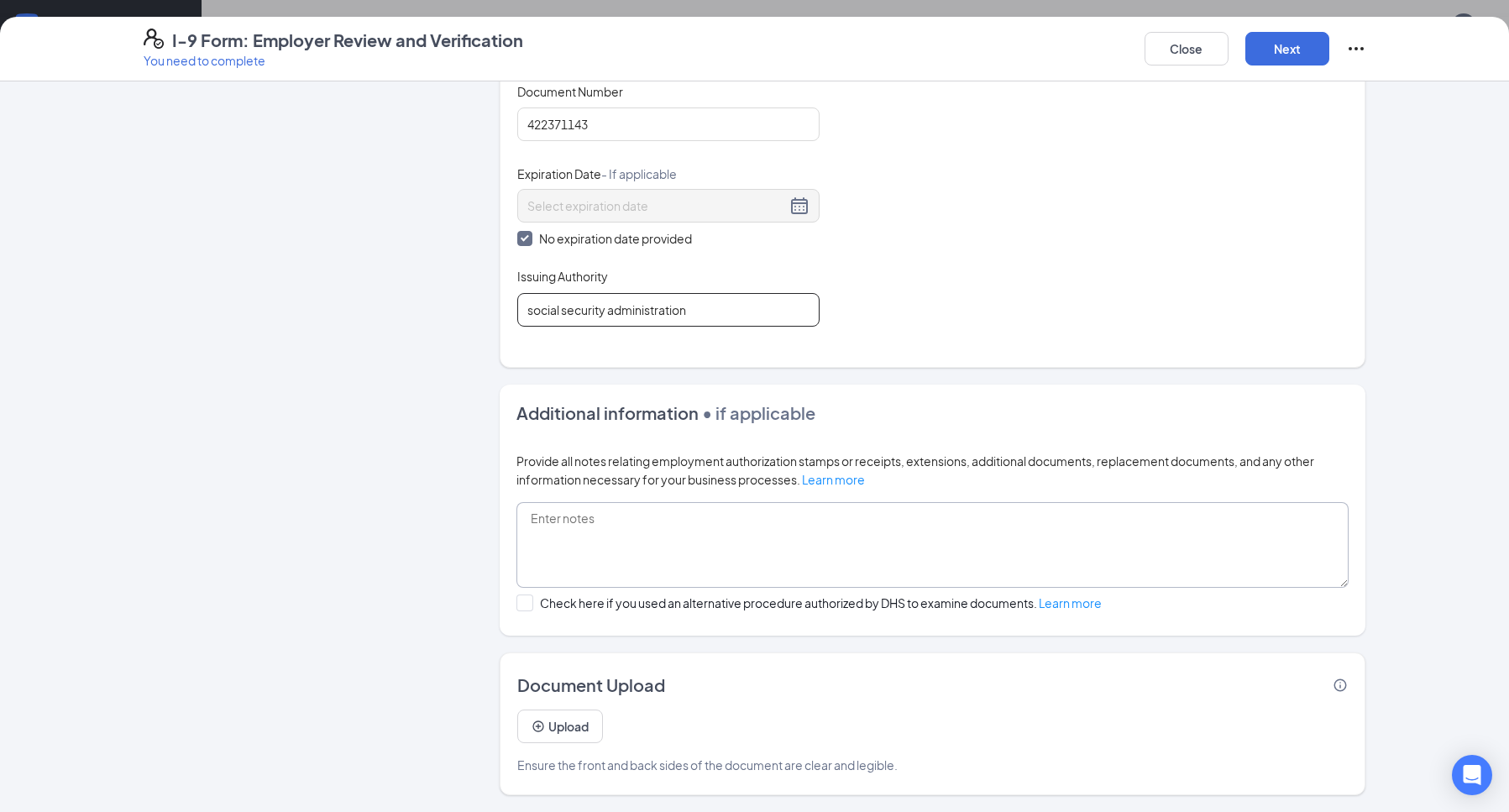
scroll to position [504, 0]
click at [1277, 52] on button "Next" at bounding box center [1287, 48] width 84 height 34
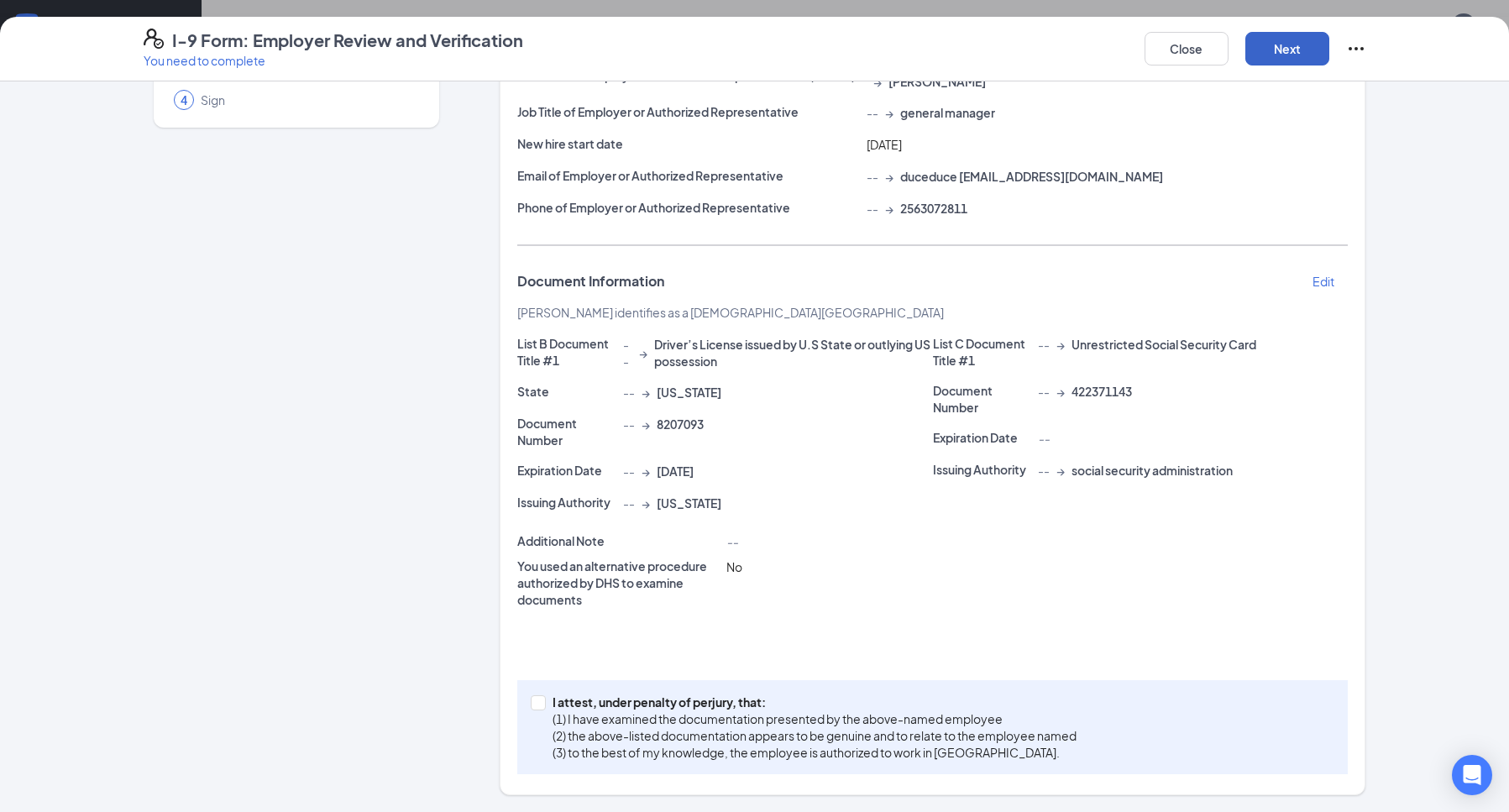
scroll to position [162, 0]
click at [532, 704] on input "I attest, under penalty of [PERSON_NAME], that: (1) I have examined the documen…" at bounding box center [536, 700] width 12 height 12
checkbox input "true"
click at [1272, 48] on button "Next" at bounding box center [1287, 48] width 84 height 34
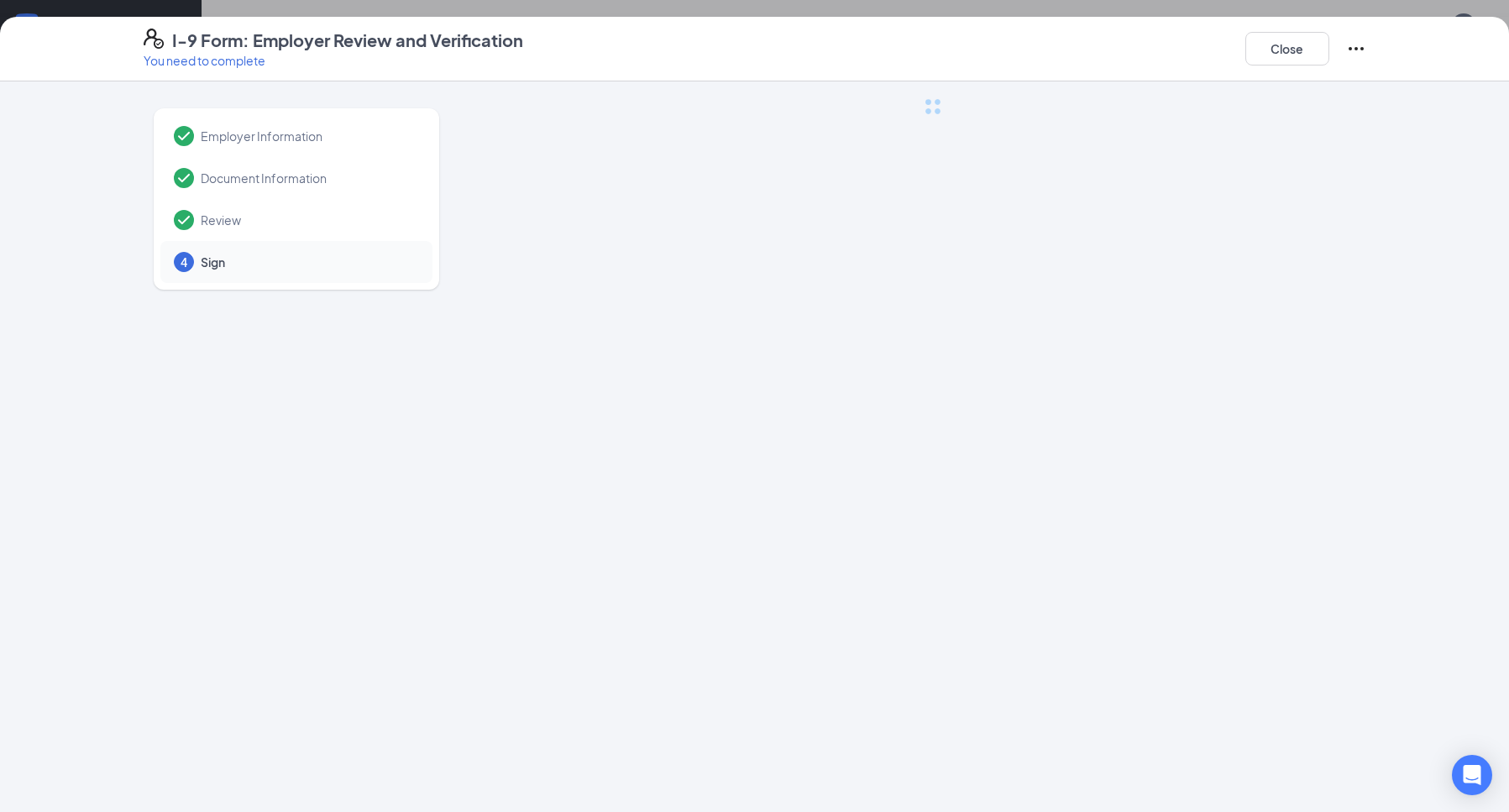
scroll to position [0, 0]
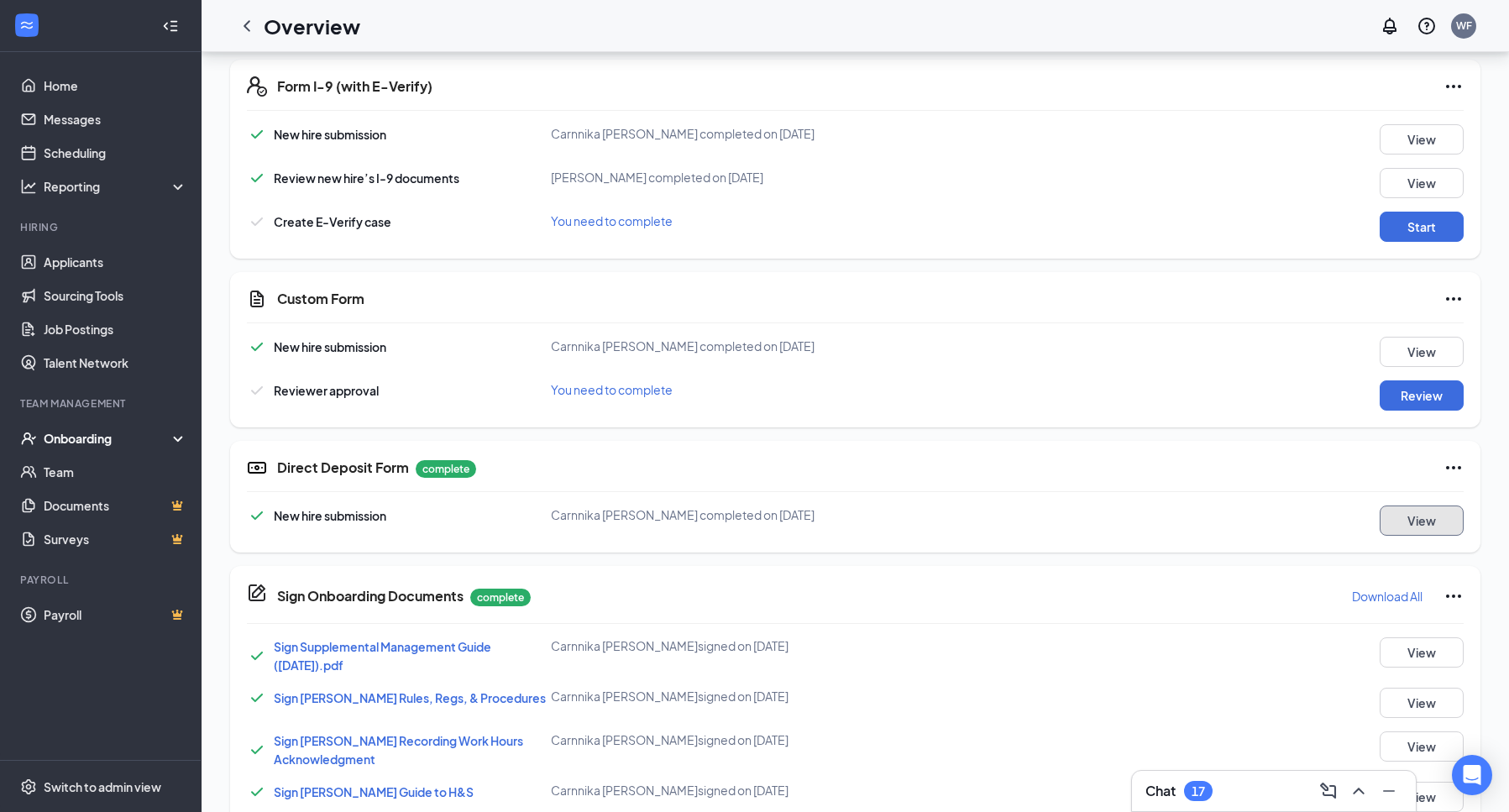
click at [1427, 512] on button "View" at bounding box center [1421, 520] width 84 height 30
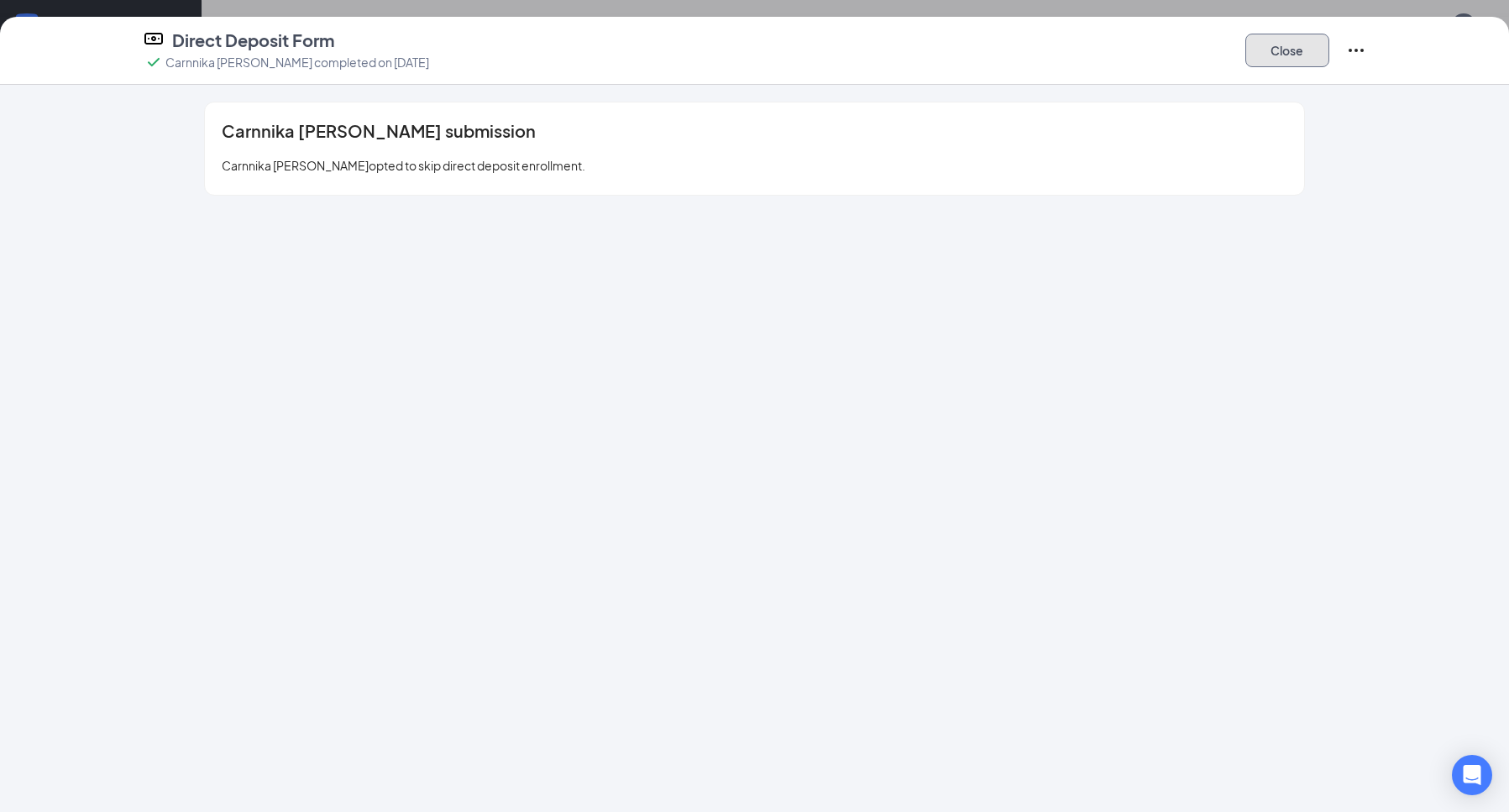
click at [1260, 50] on button "Close" at bounding box center [1287, 50] width 84 height 34
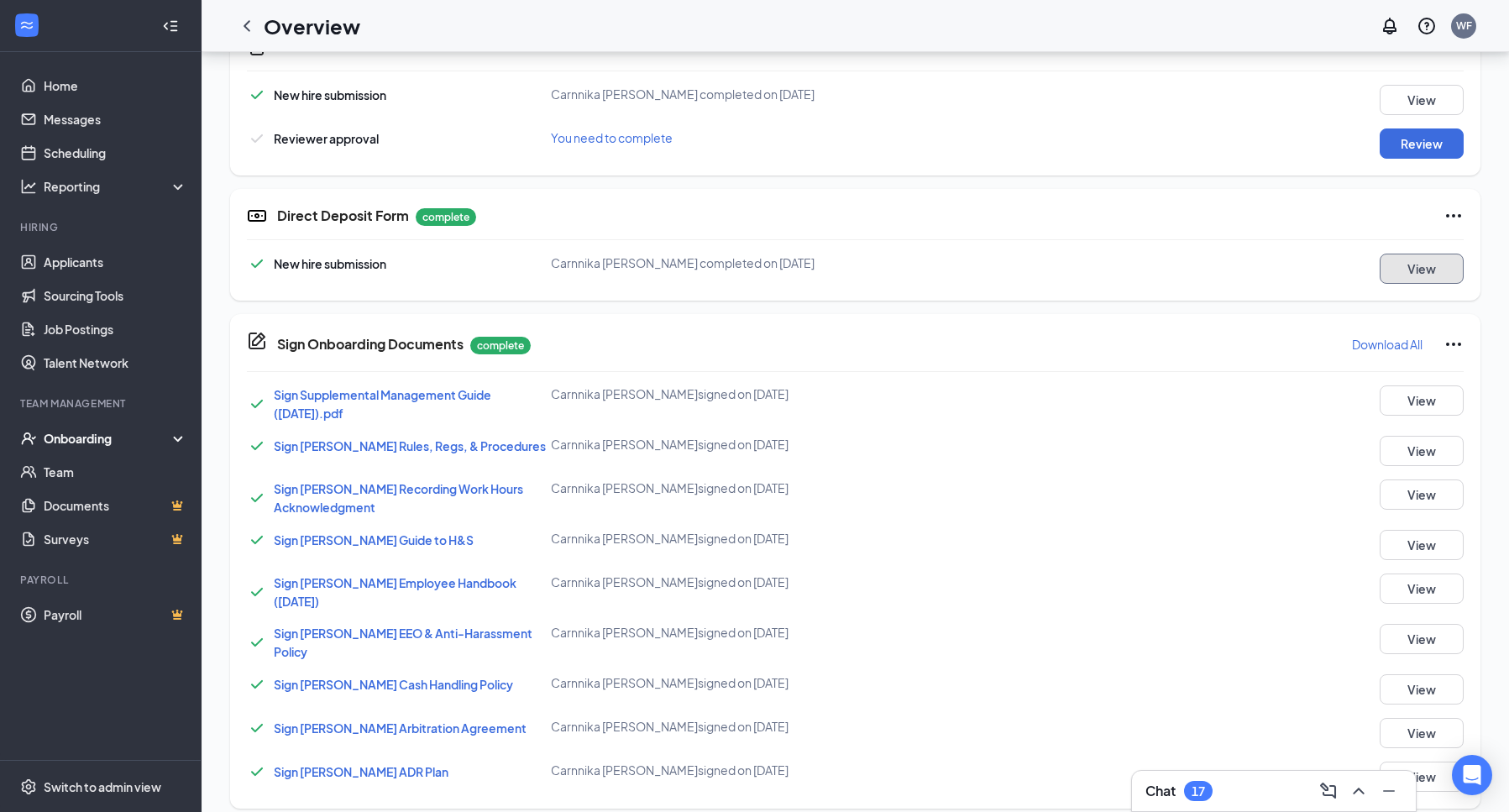
scroll to position [759, 0]
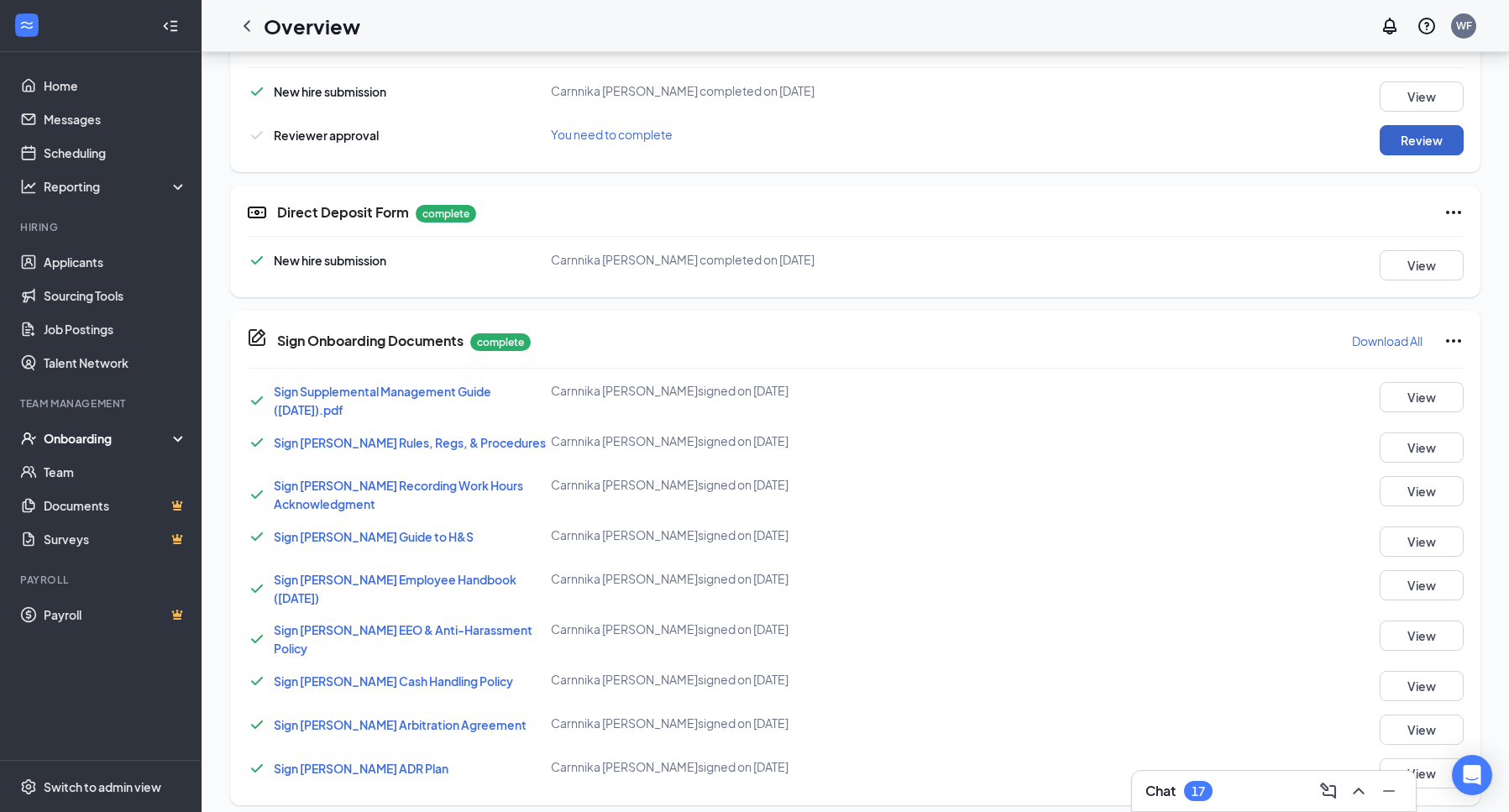
click at [1433, 131] on button "Review" at bounding box center [1421, 140] width 84 height 30
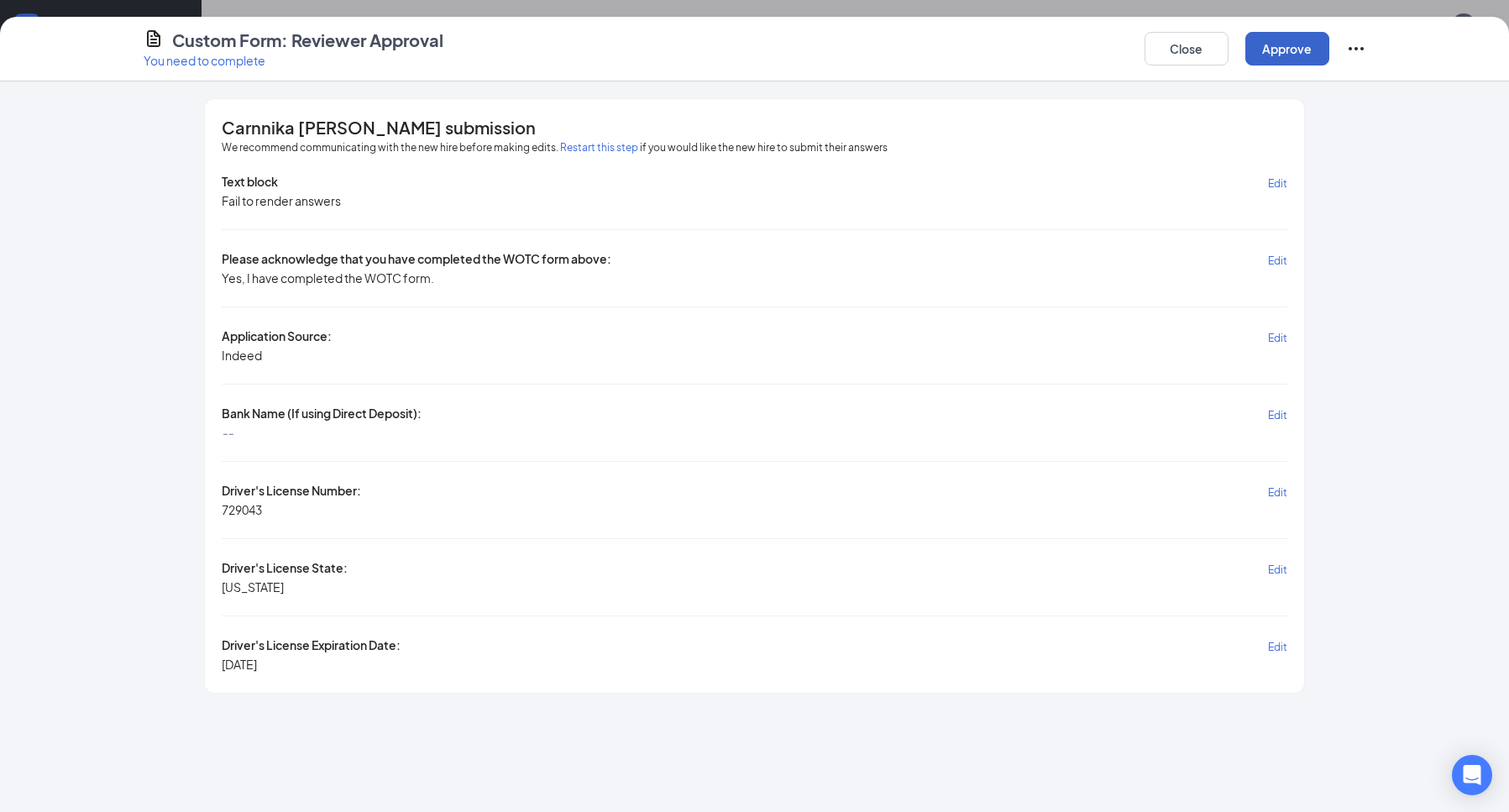
click at [1294, 55] on button "Approve" at bounding box center [1287, 48] width 84 height 34
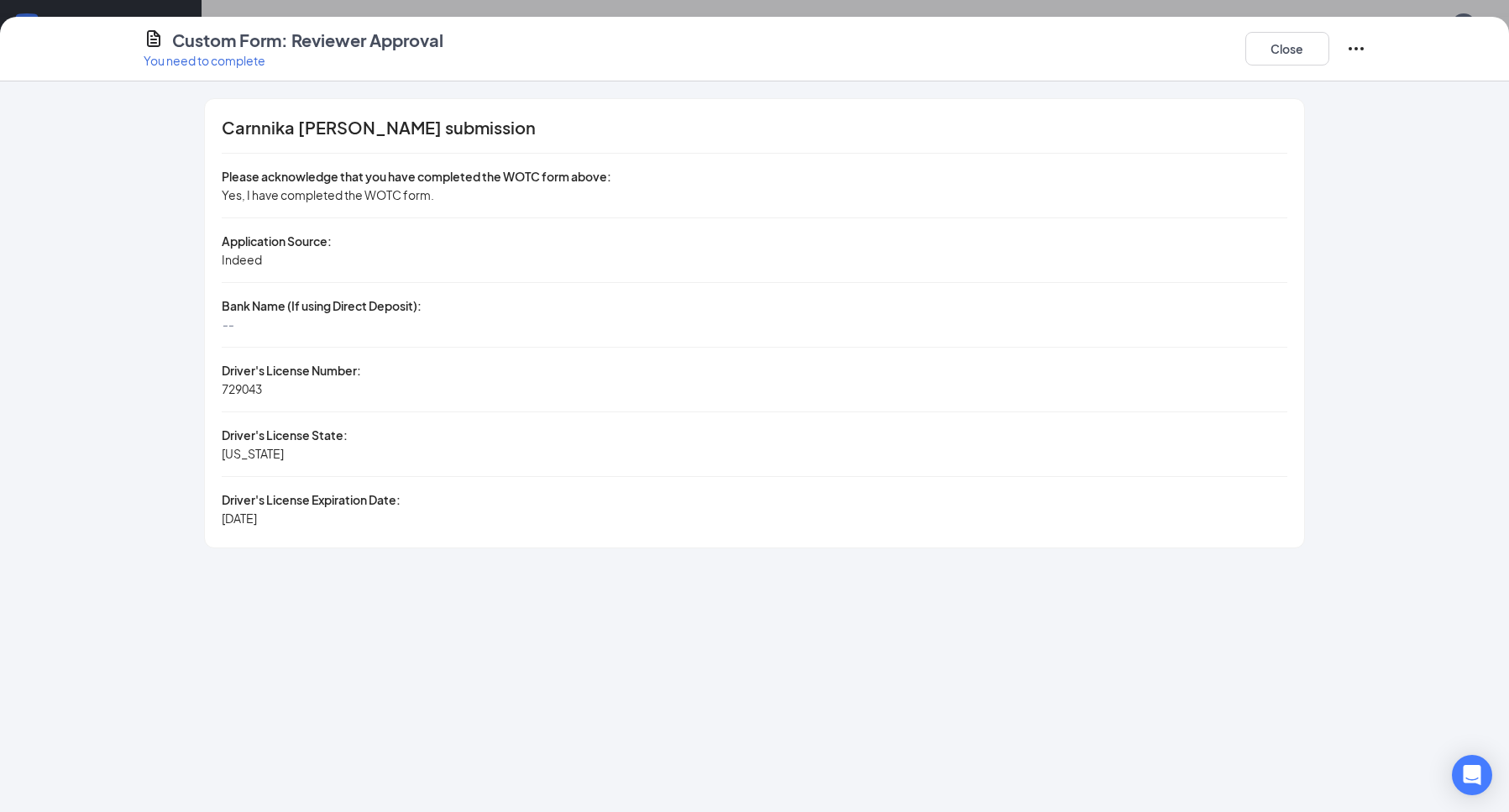
scroll to position [0, 0]
click at [1304, 54] on button "Close" at bounding box center [1287, 48] width 84 height 34
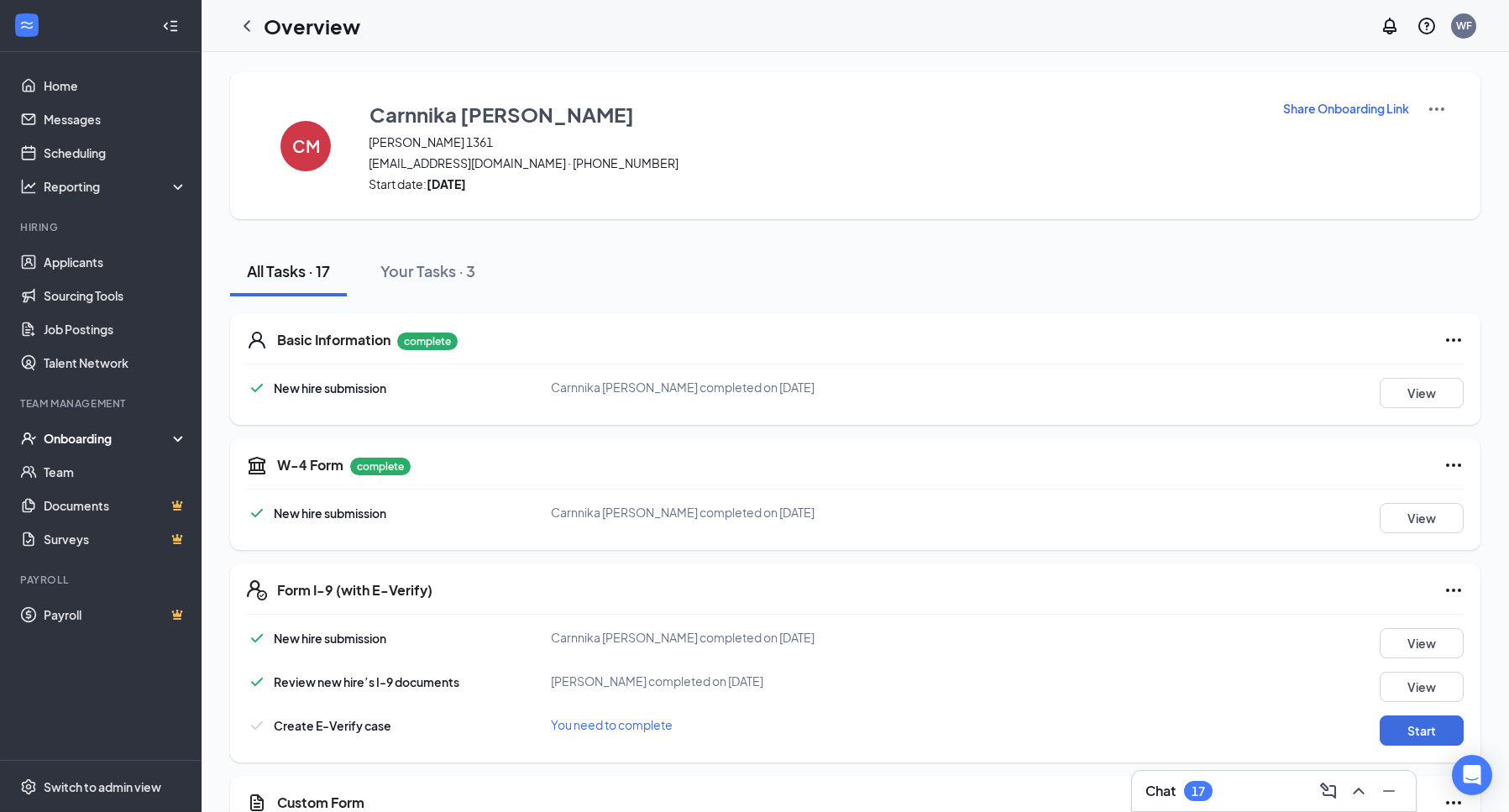
scroll to position [494, 0]
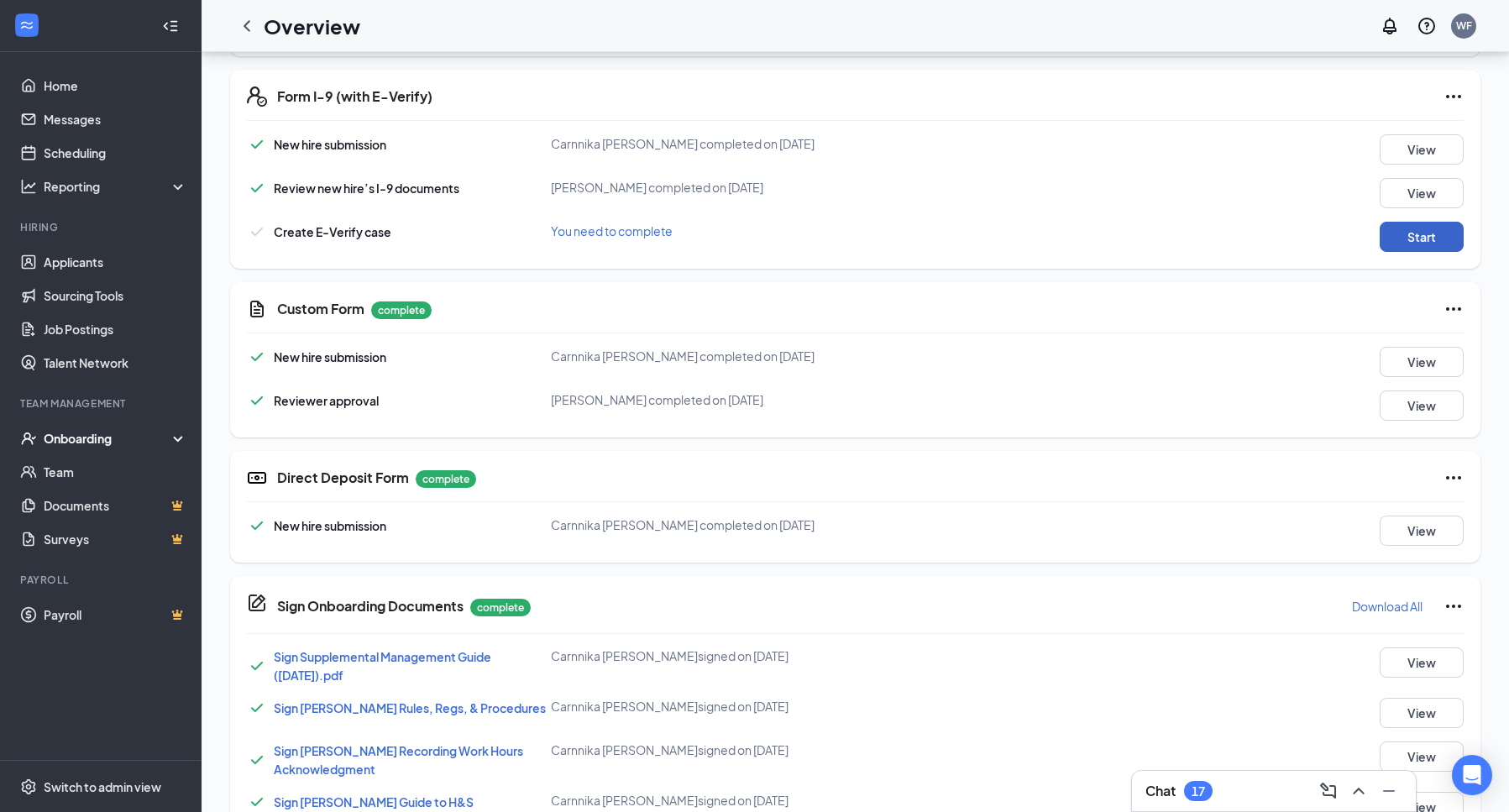
click at [1436, 229] on button "Start" at bounding box center [1421, 236] width 84 height 30
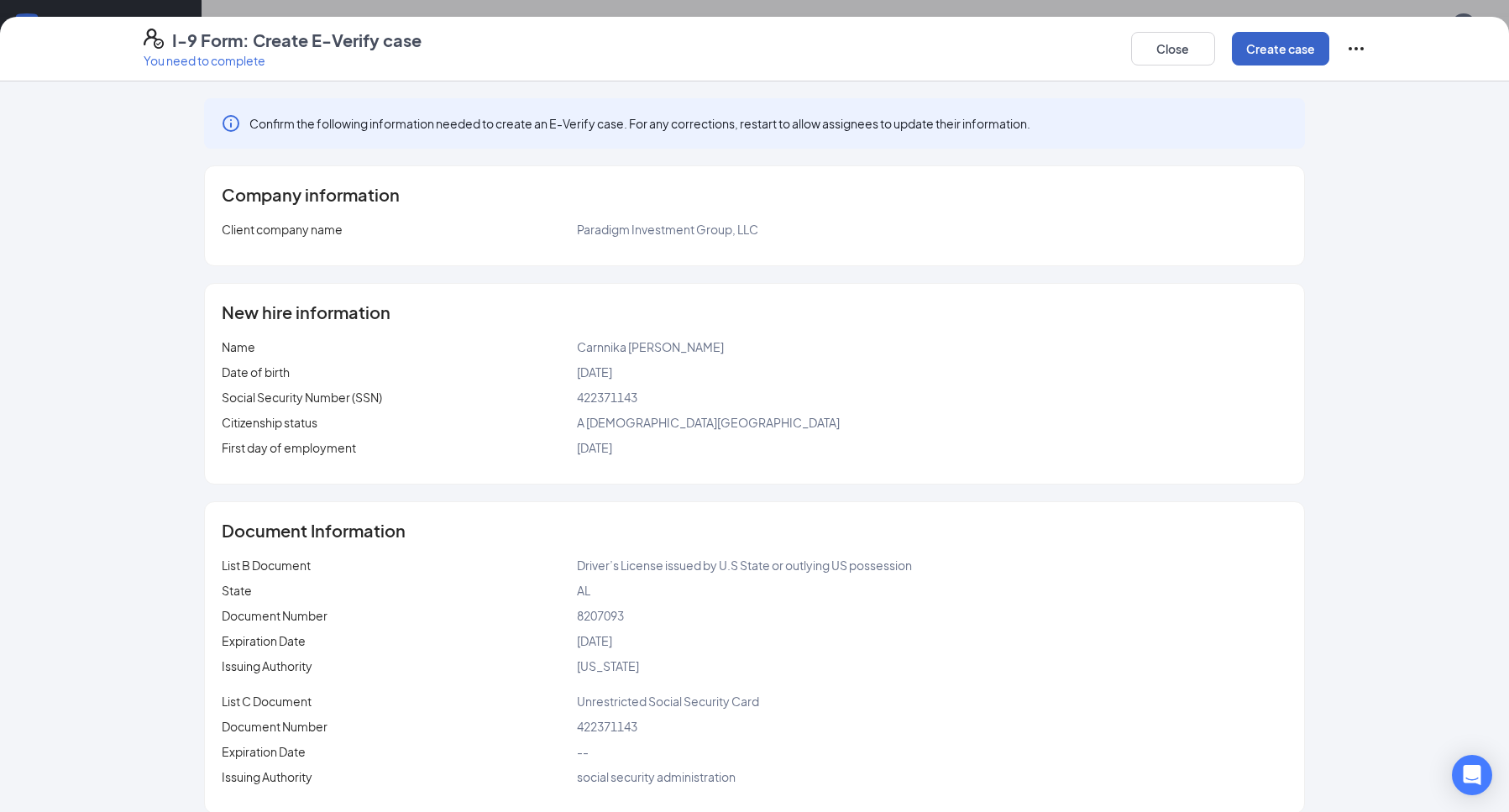
click at [1279, 44] on button "Create case" at bounding box center [1280, 48] width 97 height 34
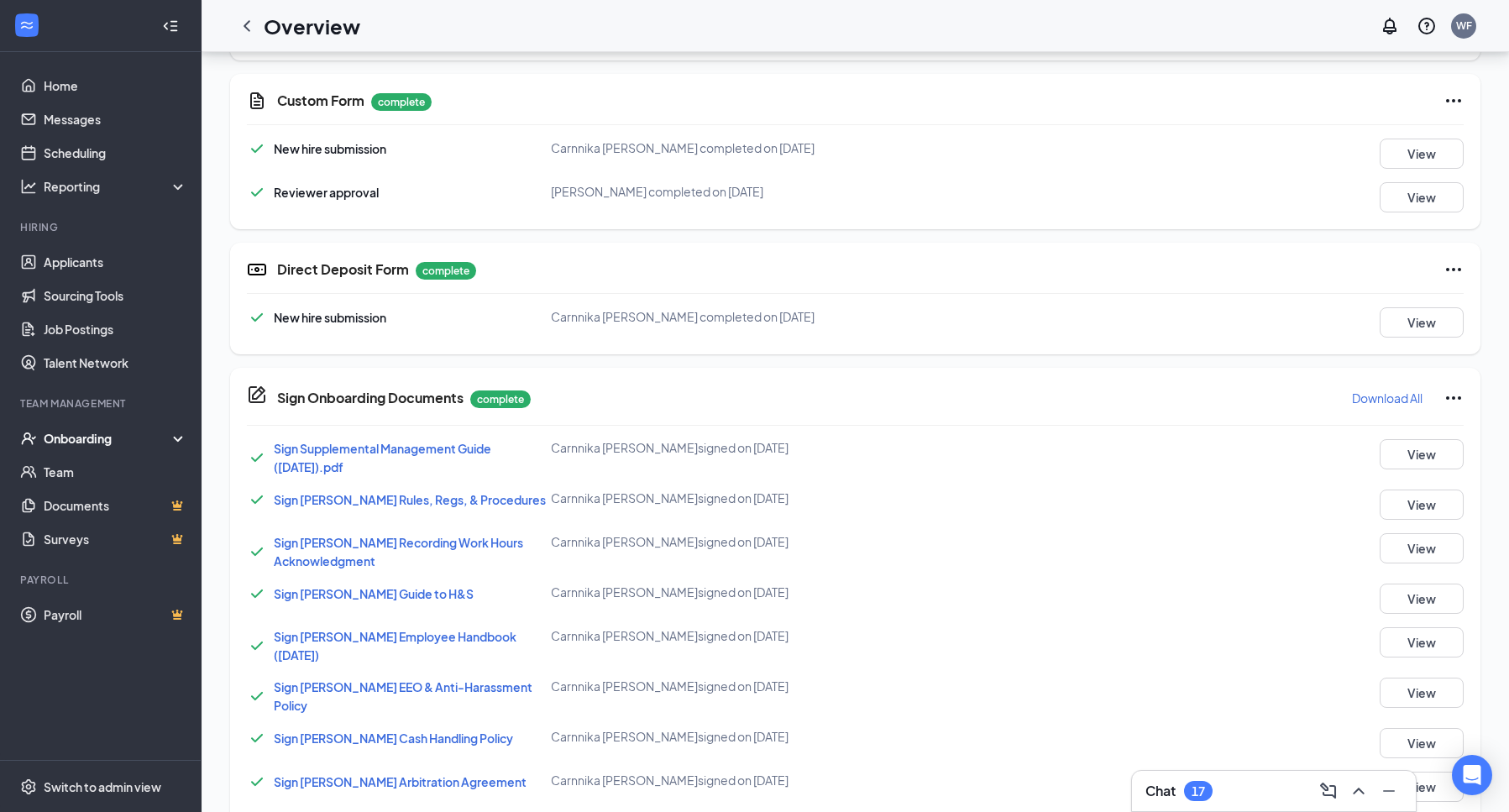
scroll to position [858, 0]
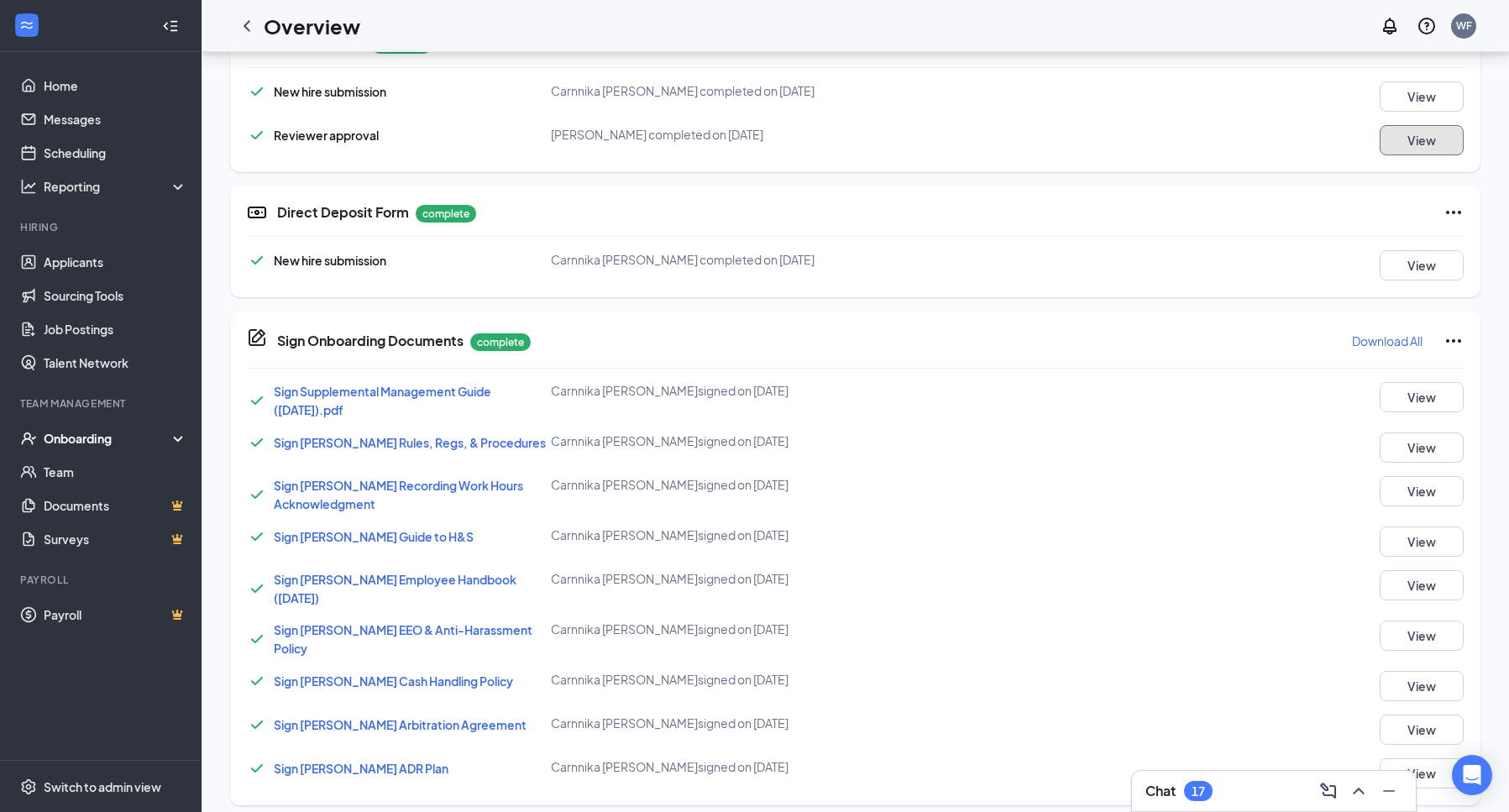
click at [1429, 132] on button "View" at bounding box center [1421, 140] width 84 height 30
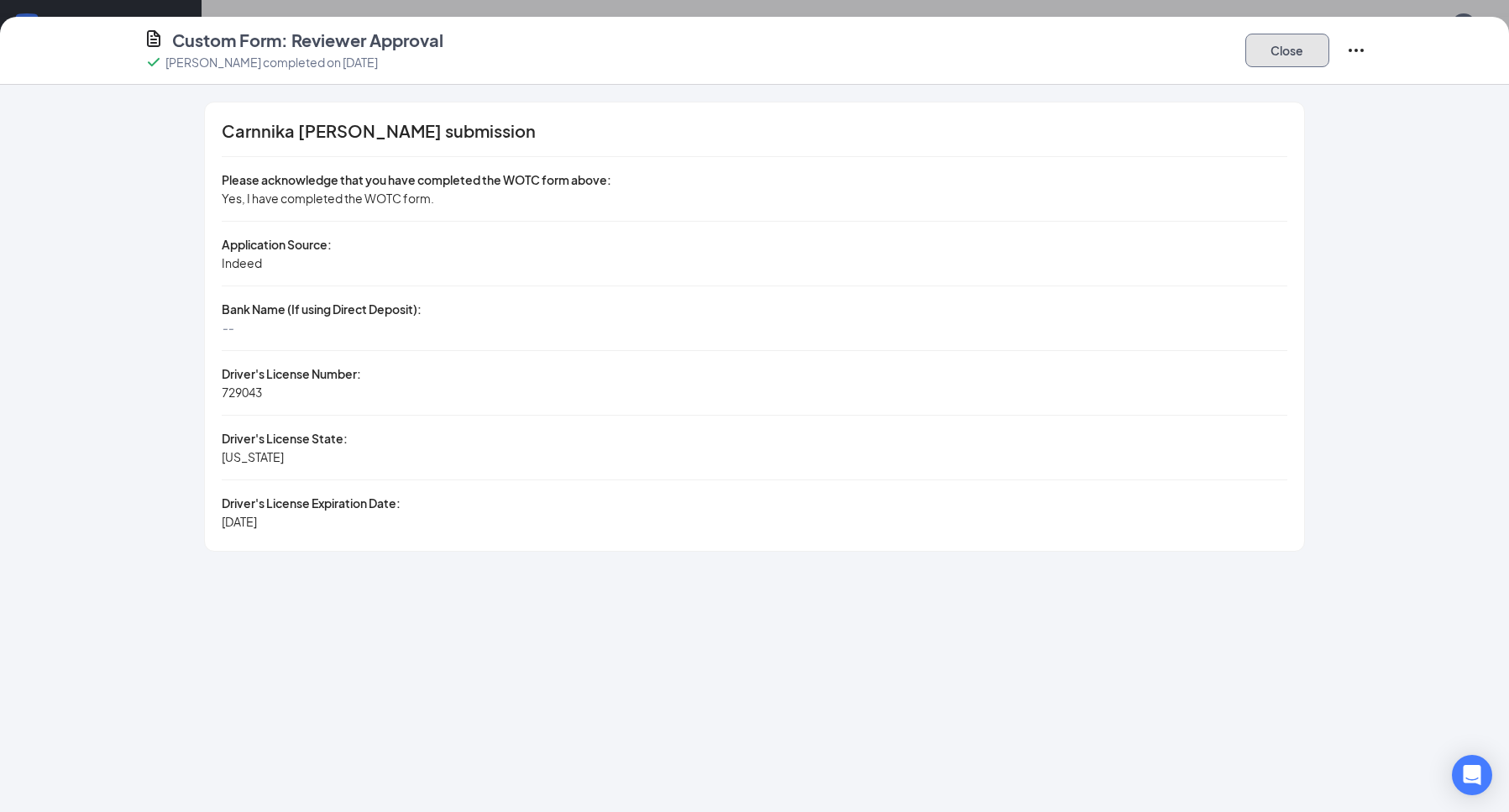
drag, startPoint x: 1323, startPoint y: 41, endPoint x: 1310, endPoint y: 49, distance: 15.3
click at [1321, 43] on button "Close" at bounding box center [1287, 50] width 84 height 34
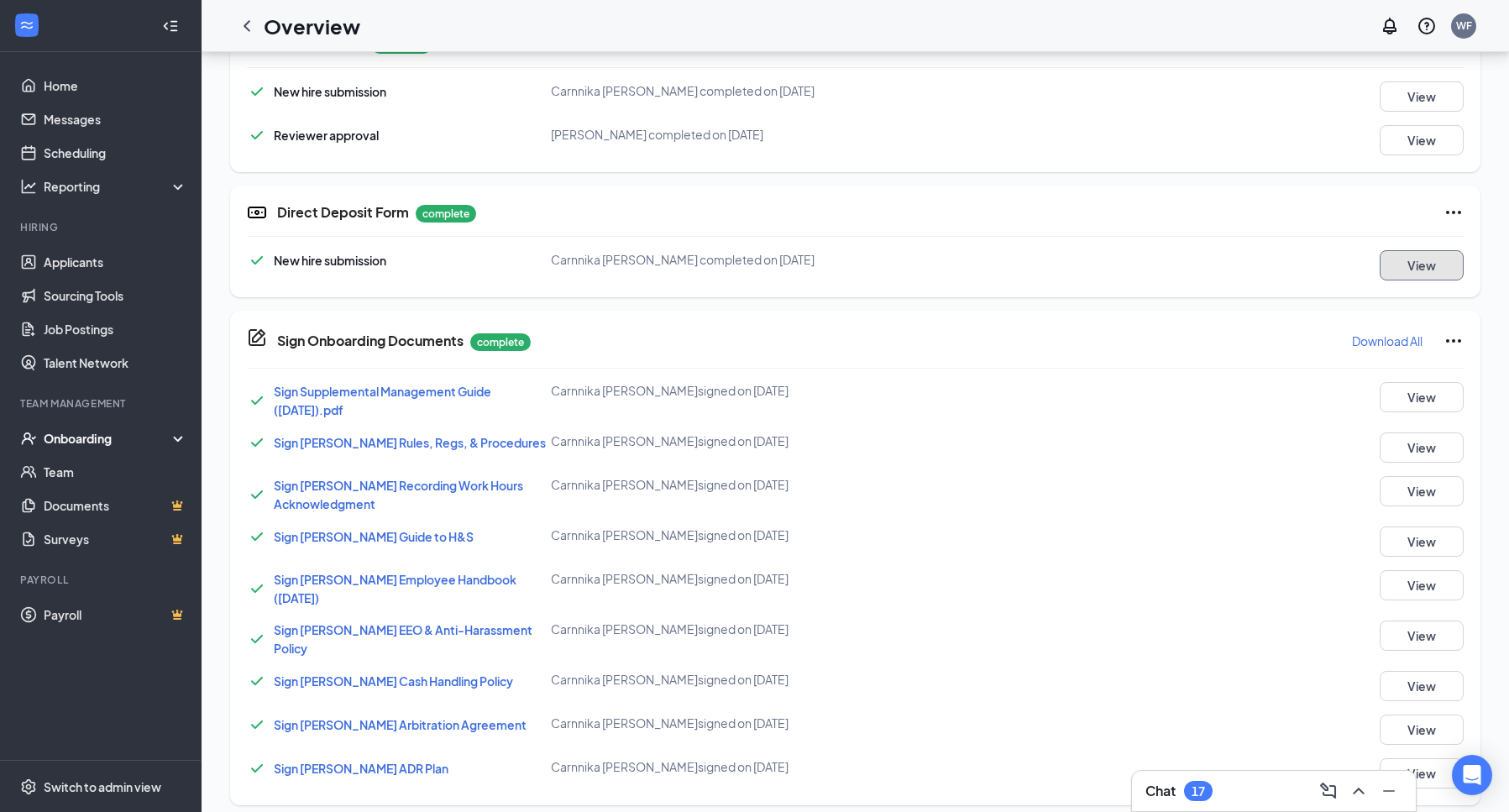
click at [1434, 270] on button "View" at bounding box center [1421, 265] width 84 height 30
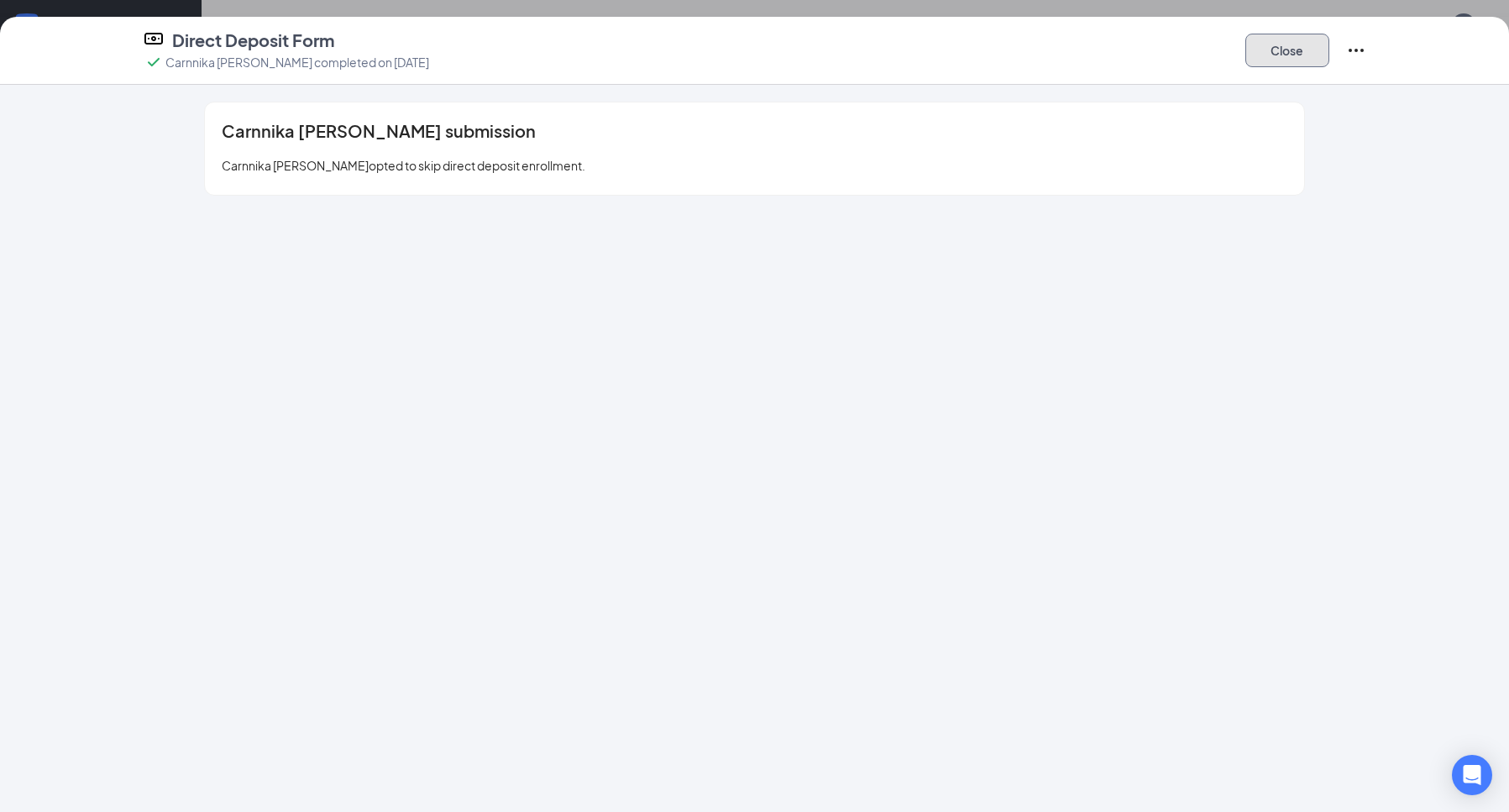
click at [1299, 54] on button "Close" at bounding box center [1287, 50] width 84 height 34
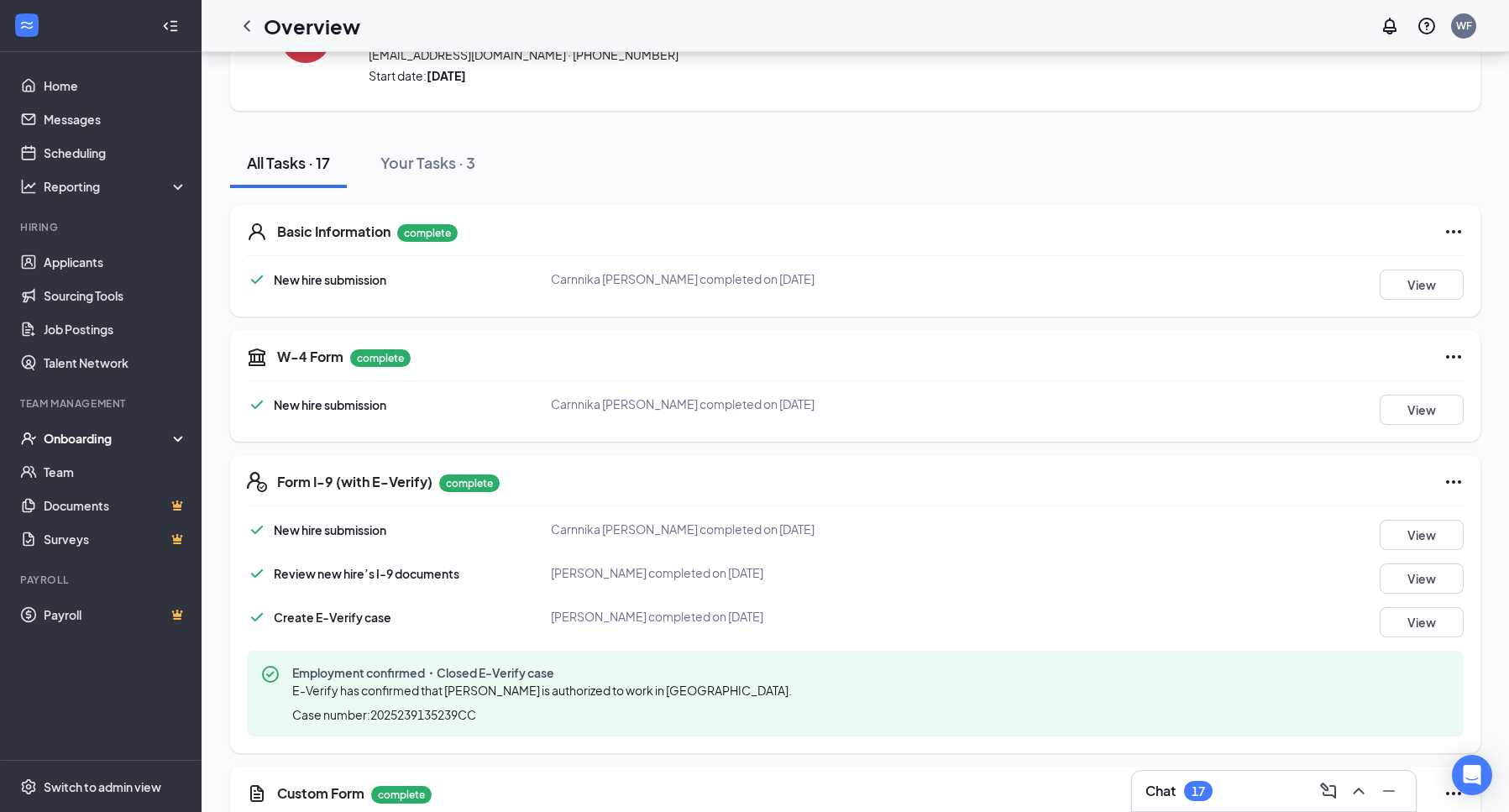
scroll to position [0, 0]
